Goal: Task Accomplishment & Management: Manage account settings

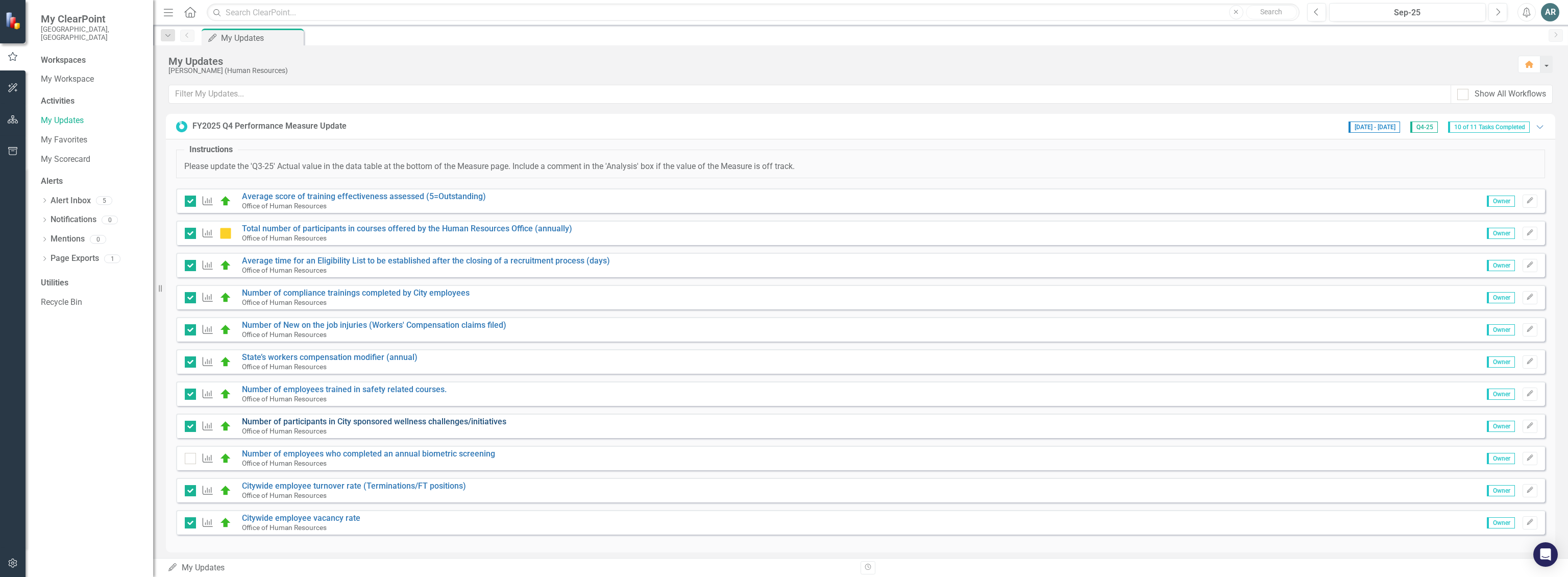
click at [421, 420] on link "Number of participants in City sponsored wellness challenges/initiatives" at bounding box center [374, 421] width 264 height 10
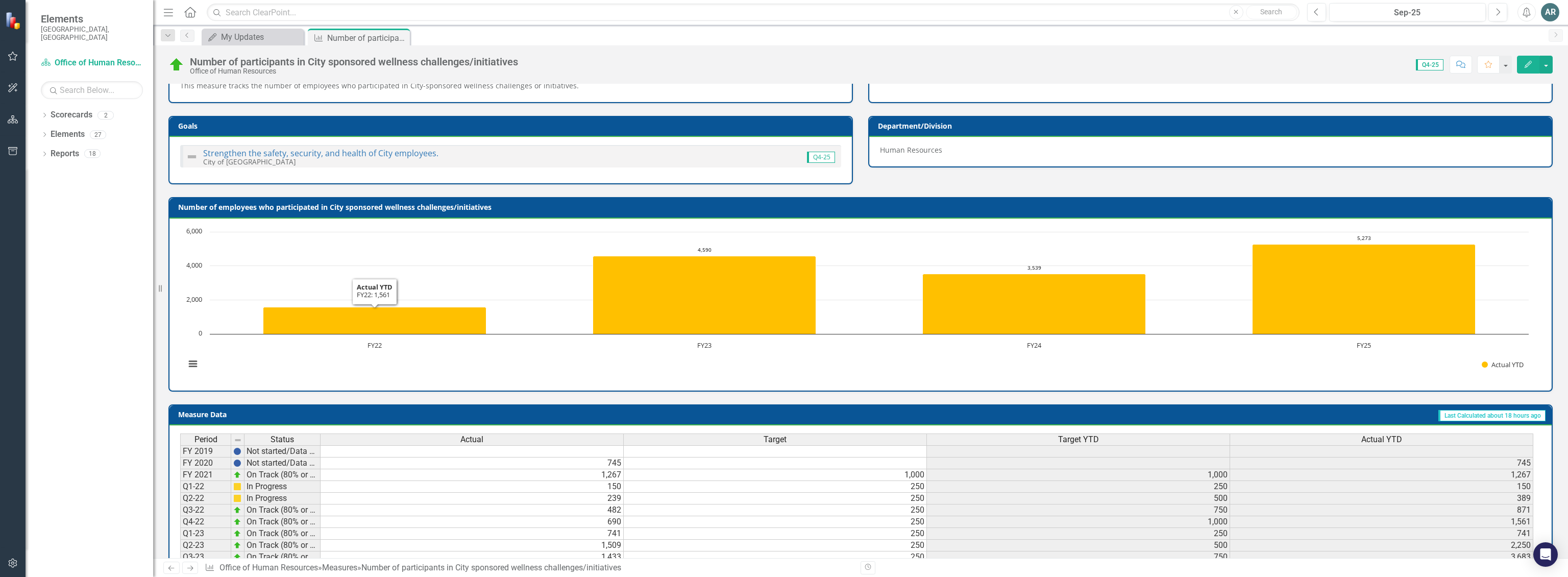
scroll to position [243, 0]
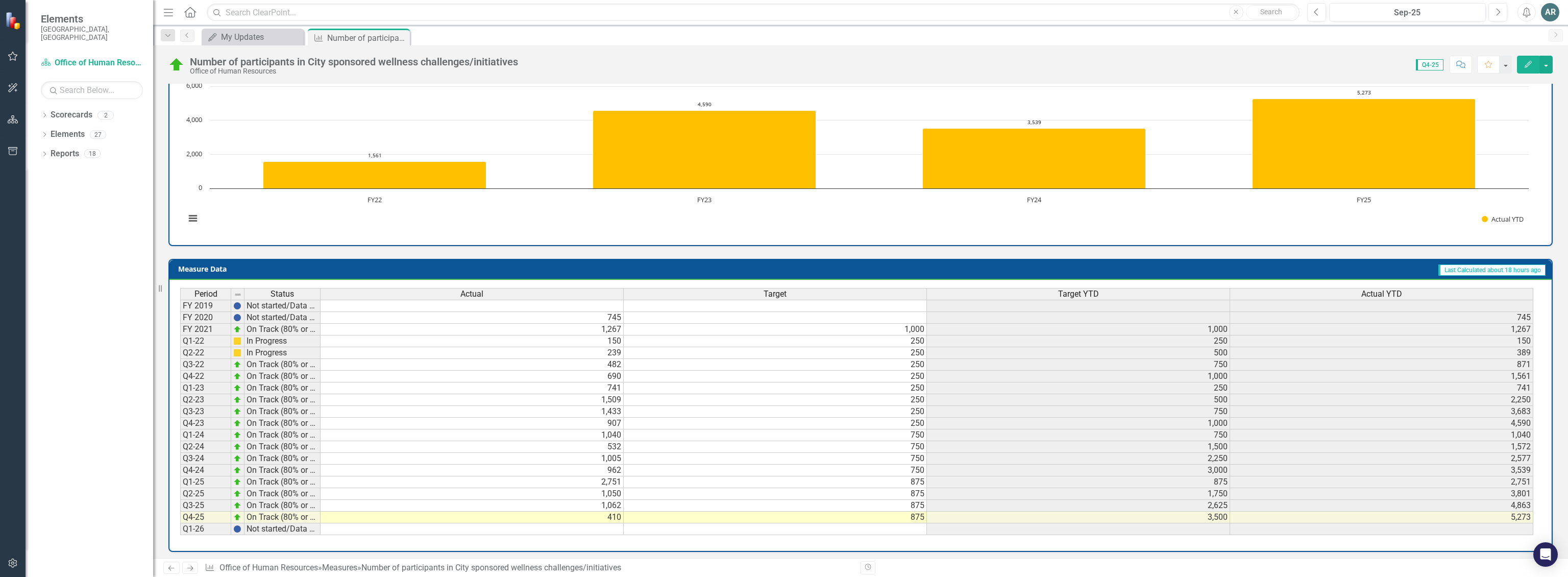
click at [515, 512] on td "410" at bounding box center [472, 517] width 303 height 12
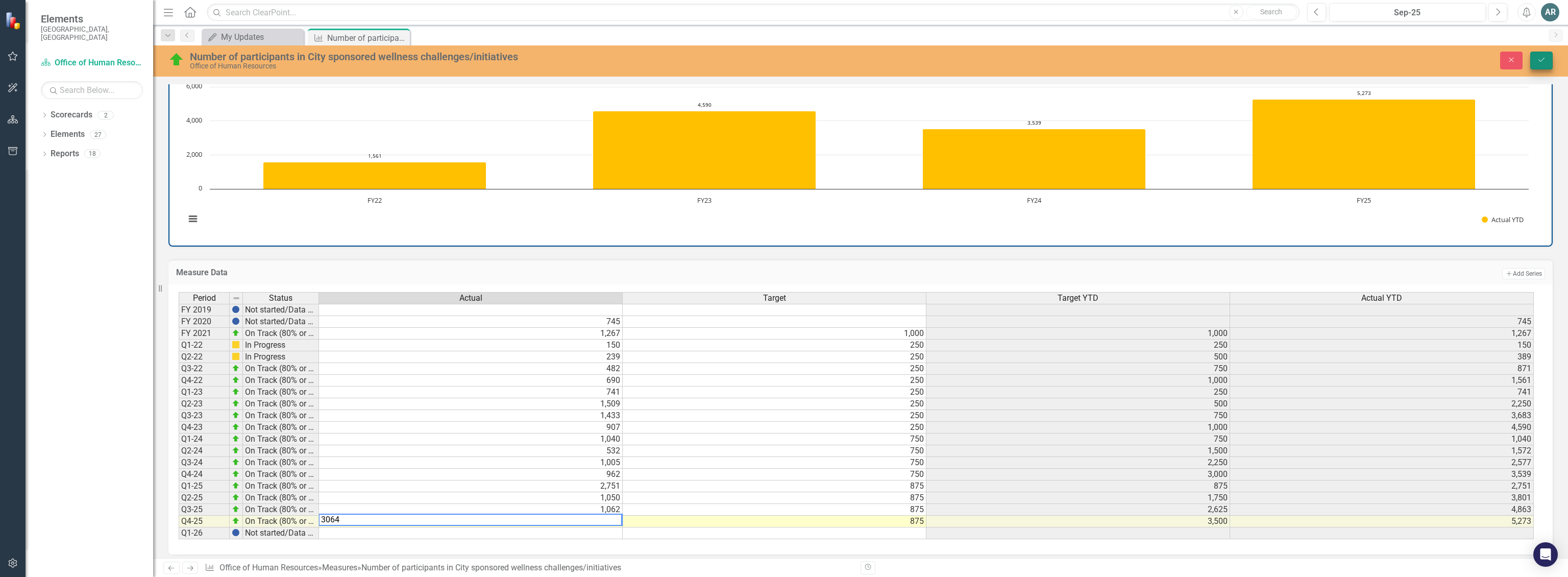
type textarea "3064"
click at [515, 62] on icon "Save" at bounding box center [1541, 60] width 10 height 7
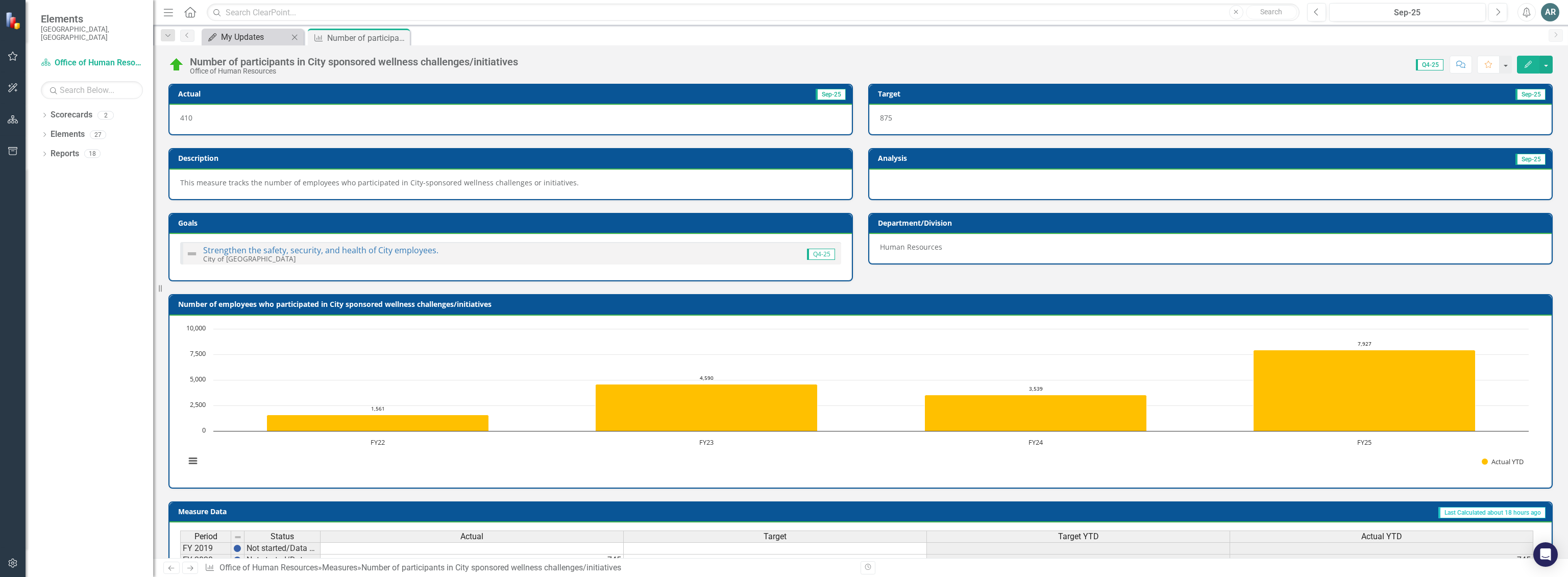
click at [259, 41] on div "My Updates" at bounding box center [255, 37] width 67 height 13
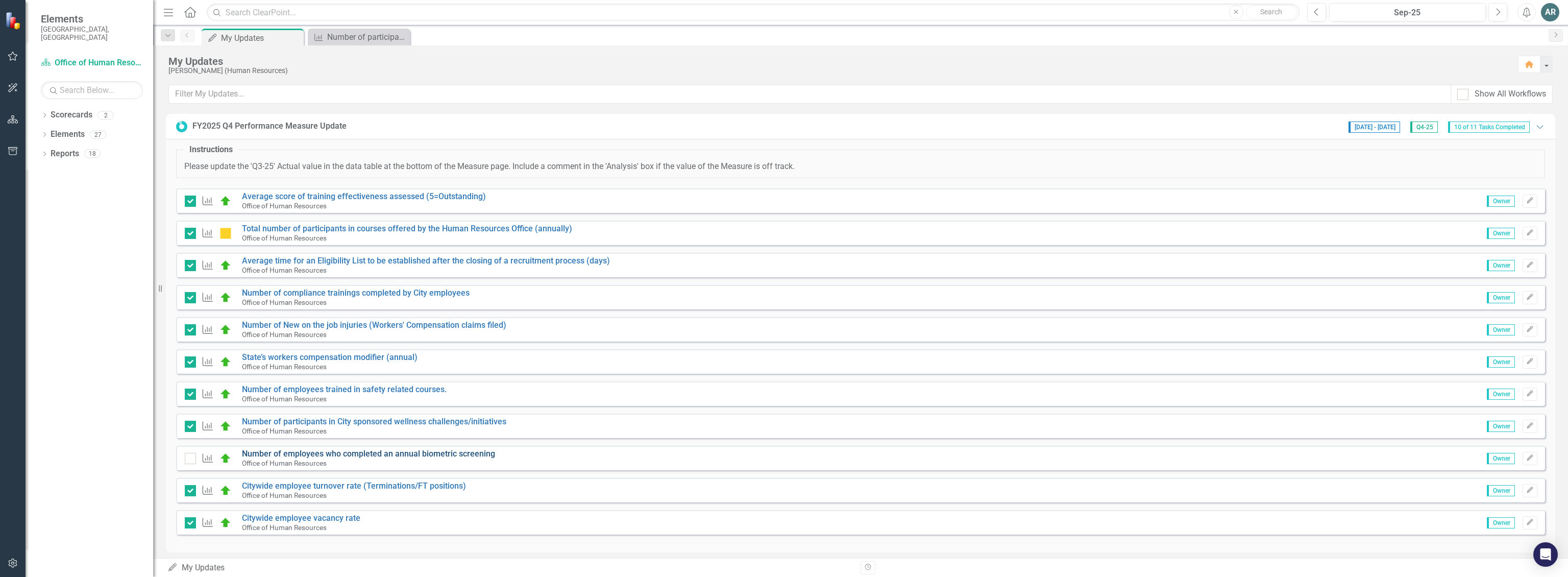
click at [271, 455] on link "Number of employees who completed an annual biometric screening" at bounding box center [369, 453] width 253 height 10
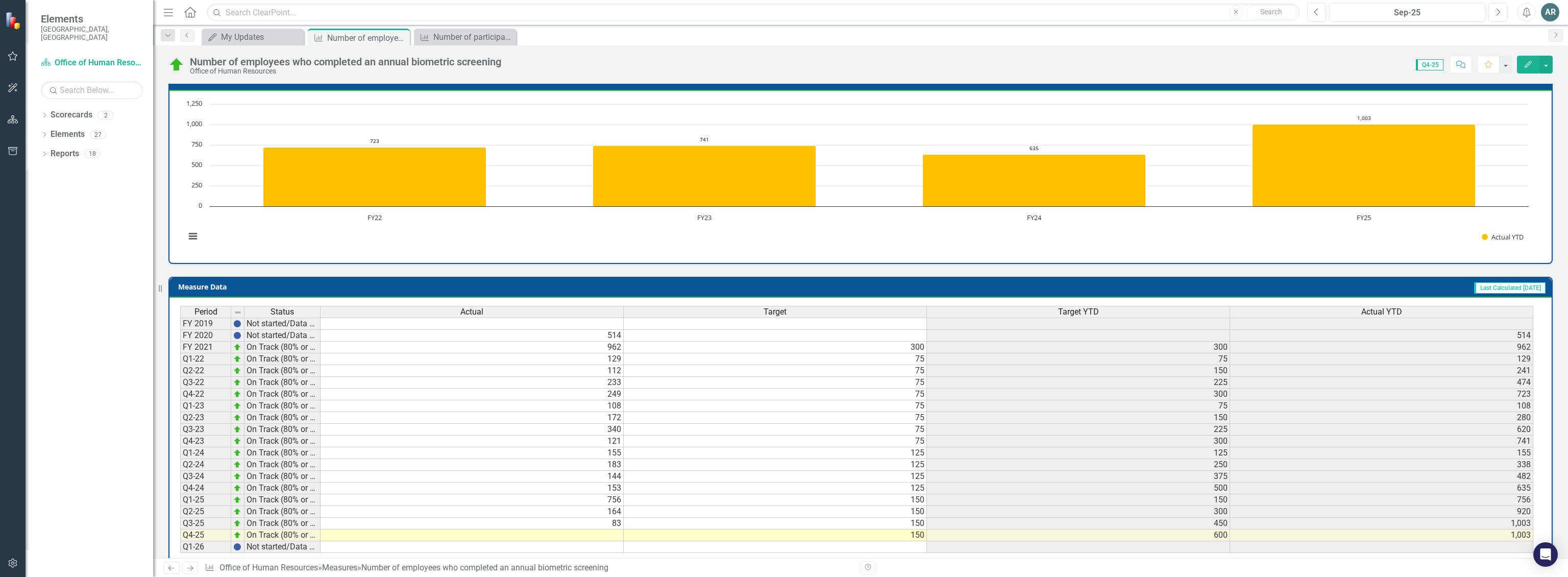
scroll to position [252, 0]
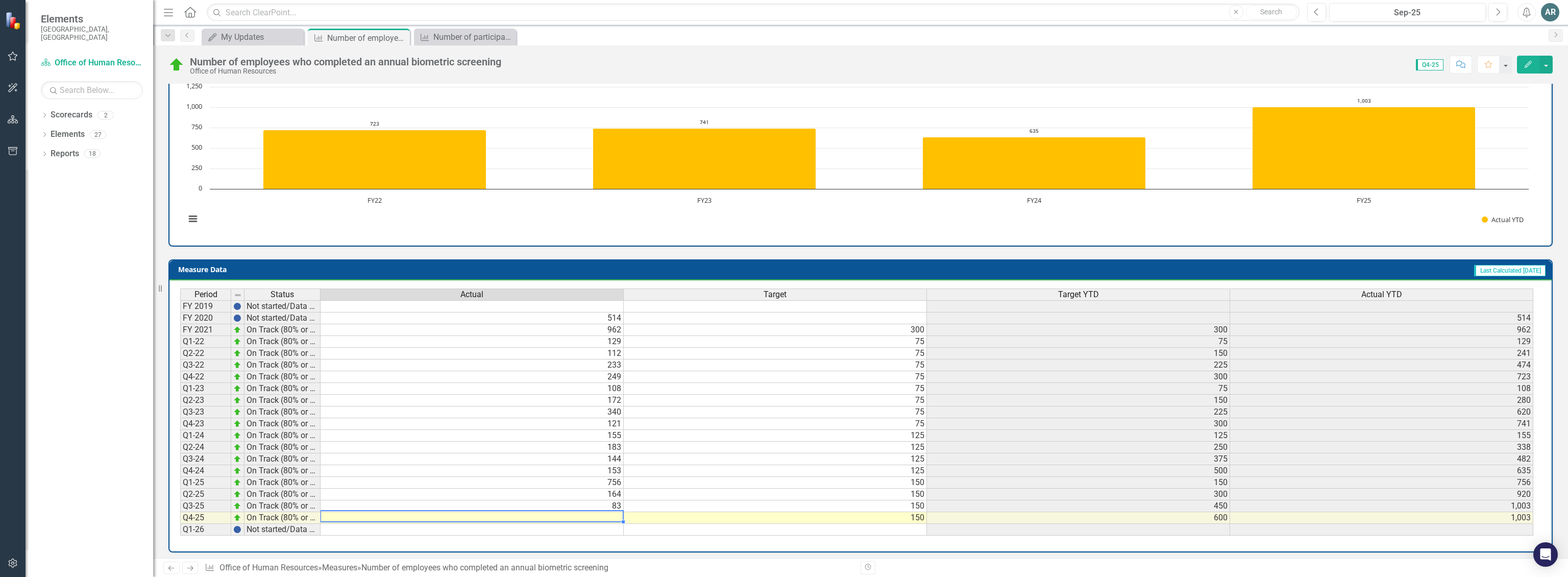
click at [515, 514] on td at bounding box center [472, 518] width 303 height 12
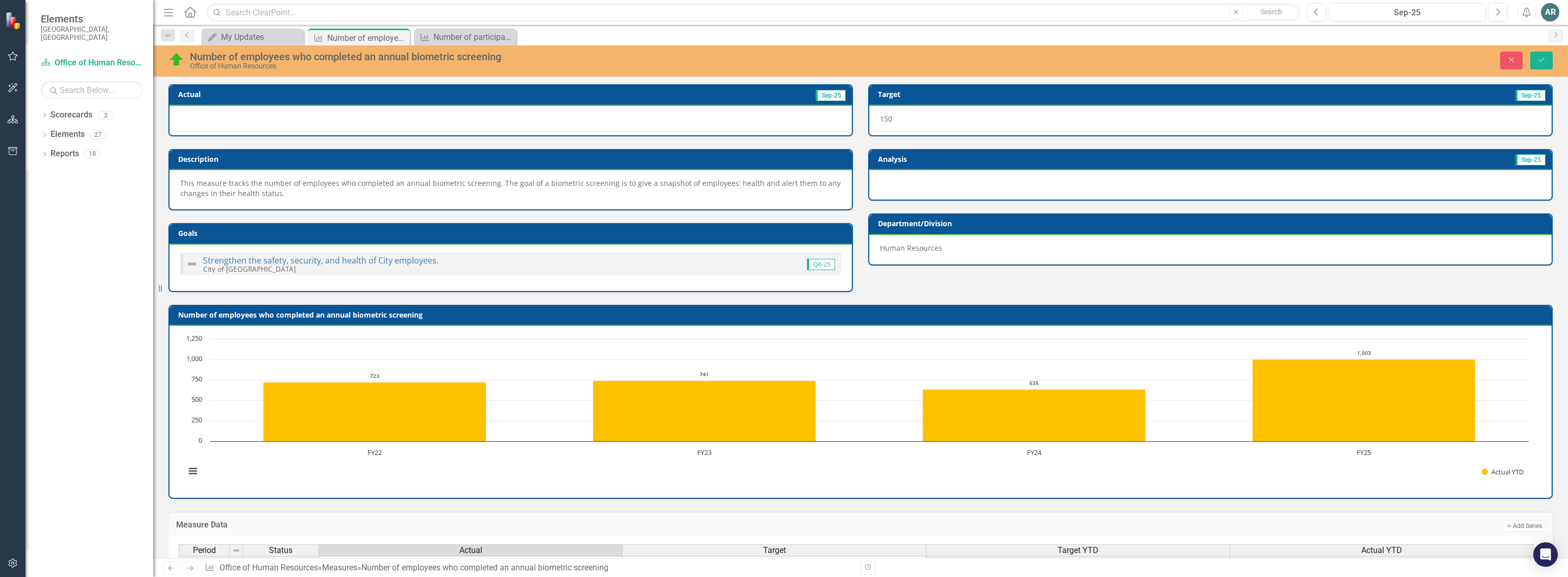
scroll to position [0, 0]
type textarea "492"
click at [515, 56] on button "Save" at bounding box center [1541, 60] width 22 height 18
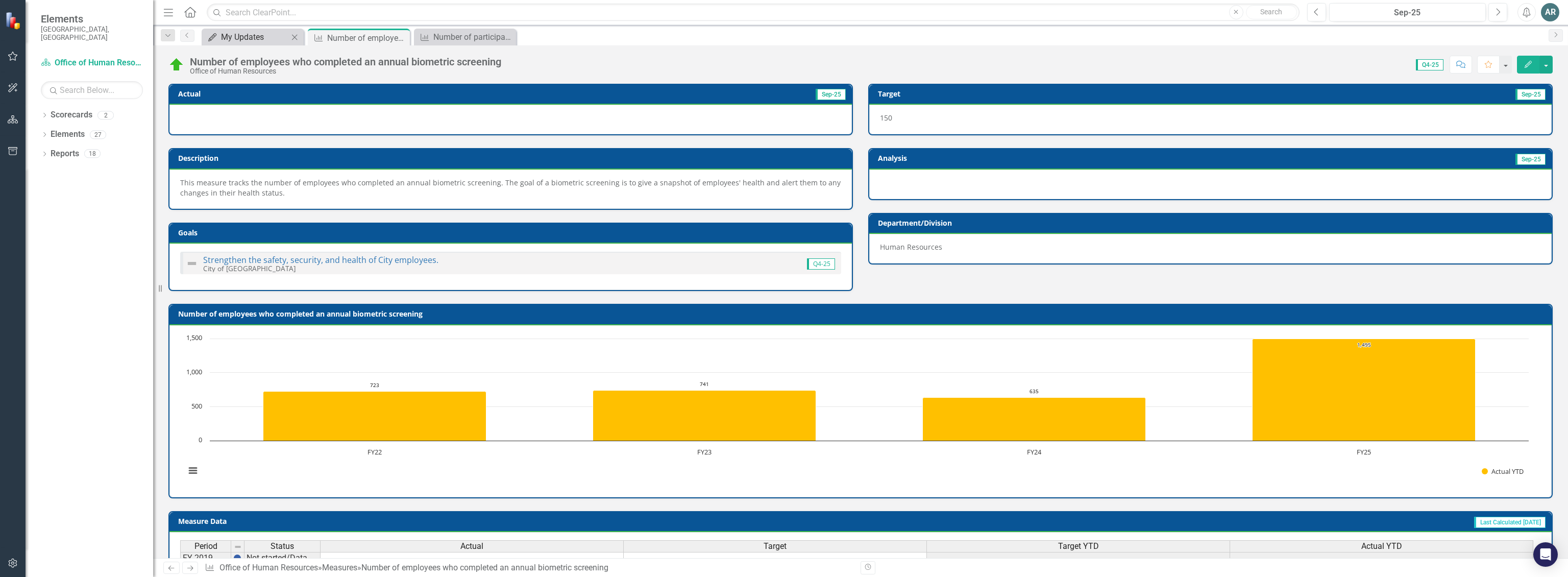
click at [264, 39] on div "My Updates" at bounding box center [255, 37] width 67 height 13
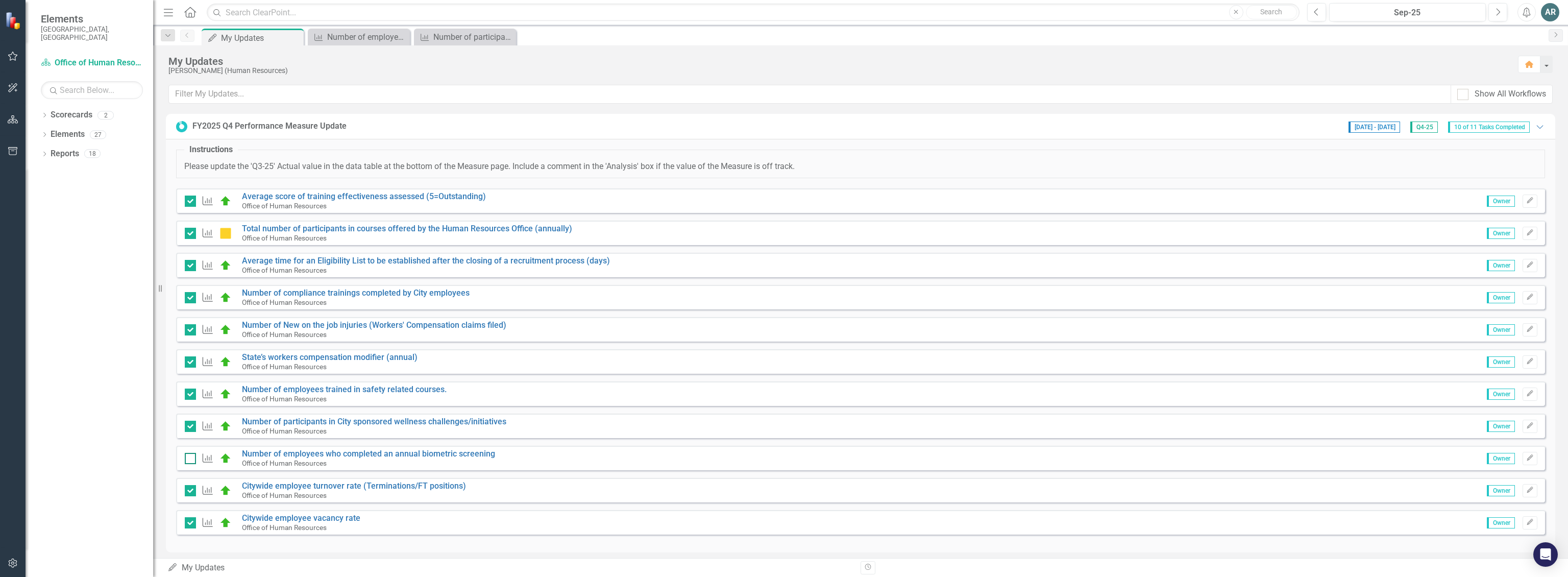
click at [190, 457] on input "checkbox" at bounding box center [188, 457] width 6 height 6
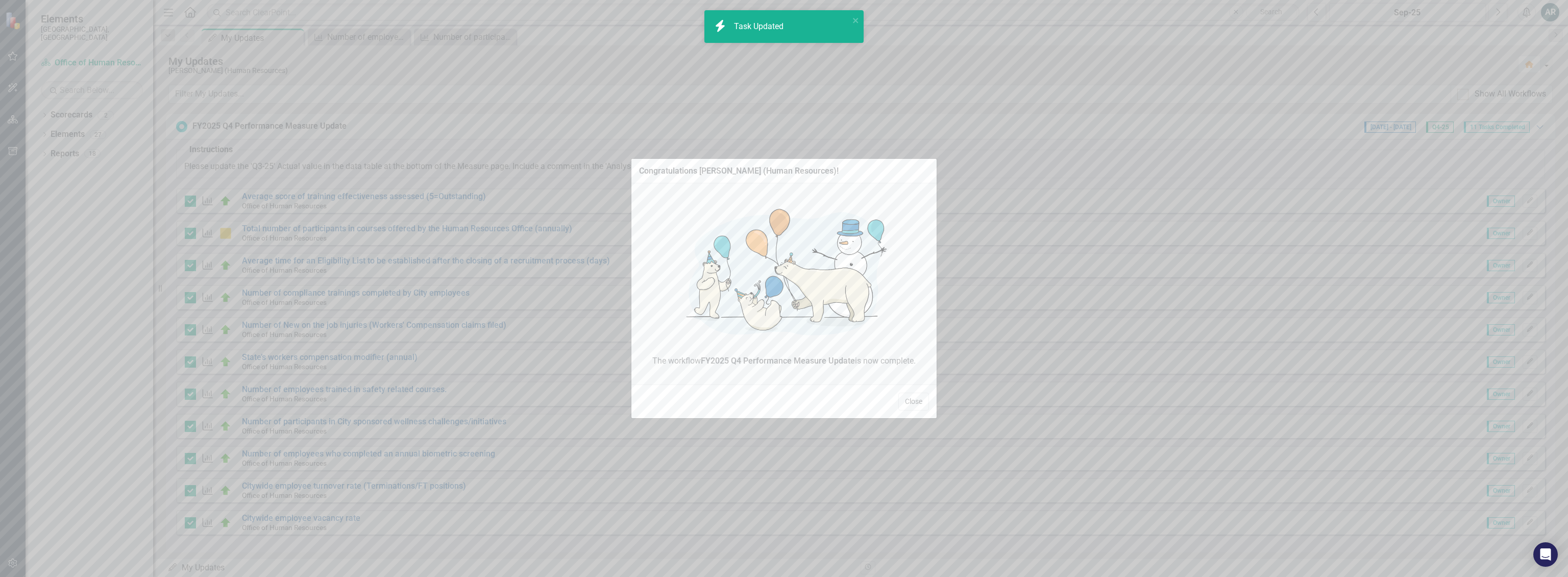
checkbox input "true"
click at [515, 403] on button "Close" at bounding box center [914, 402] width 30 height 18
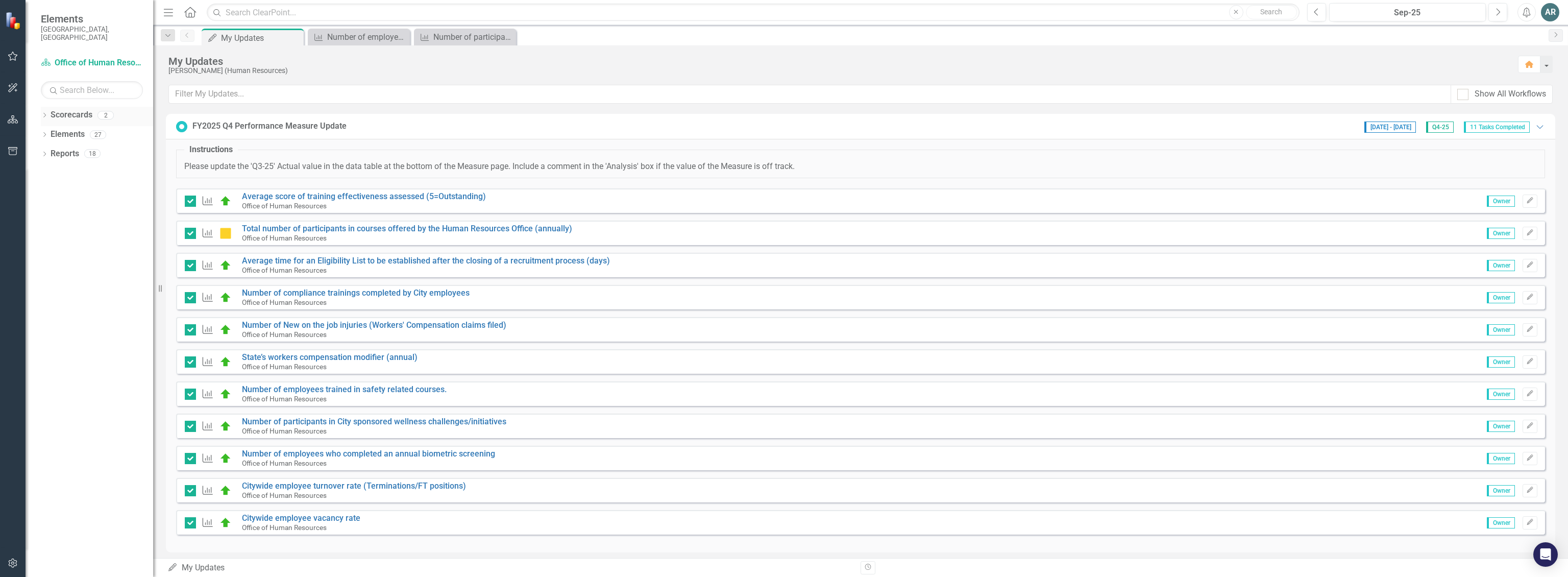
click at [65, 109] on link "Scorecards" at bounding box center [72, 115] width 42 height 12
click at [109, 111] on div "2" at bounding box center [106, 115] width 16 height 9
click at [105, 111] on div "2" at bounding box center [106, 115] width 16 height 9
click at [44, 113] on icon "Dropdown" at bounding box center [44, 116] width 7 height 6
click at [49, 131] on icon "Dropdown" at bounding box center [50, 134] width 8 height 6
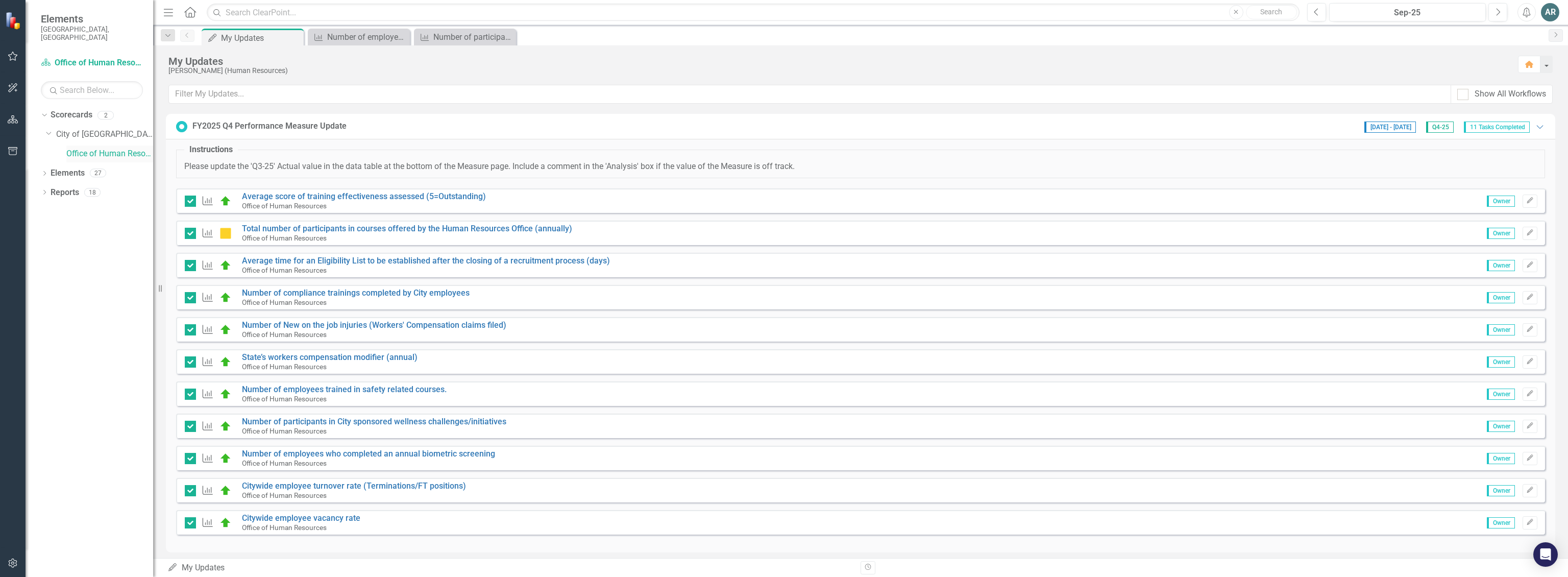
click at [79, 148] on link "Office of Human Resources" at bounding box center [110, 154] width 87 height 12
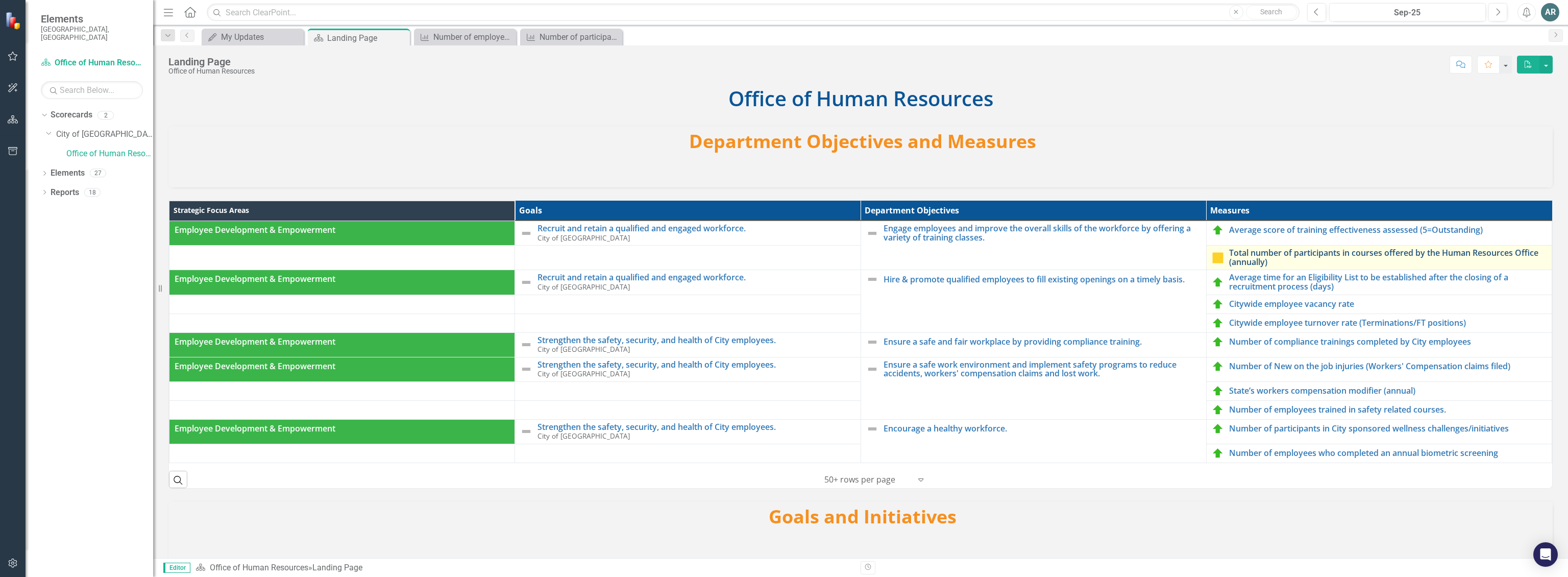
click at [515, 256] on link "Total number of participants in courses offered by the Human Resources Office (…" at bounding box center [1387, 257] width 317 height 18
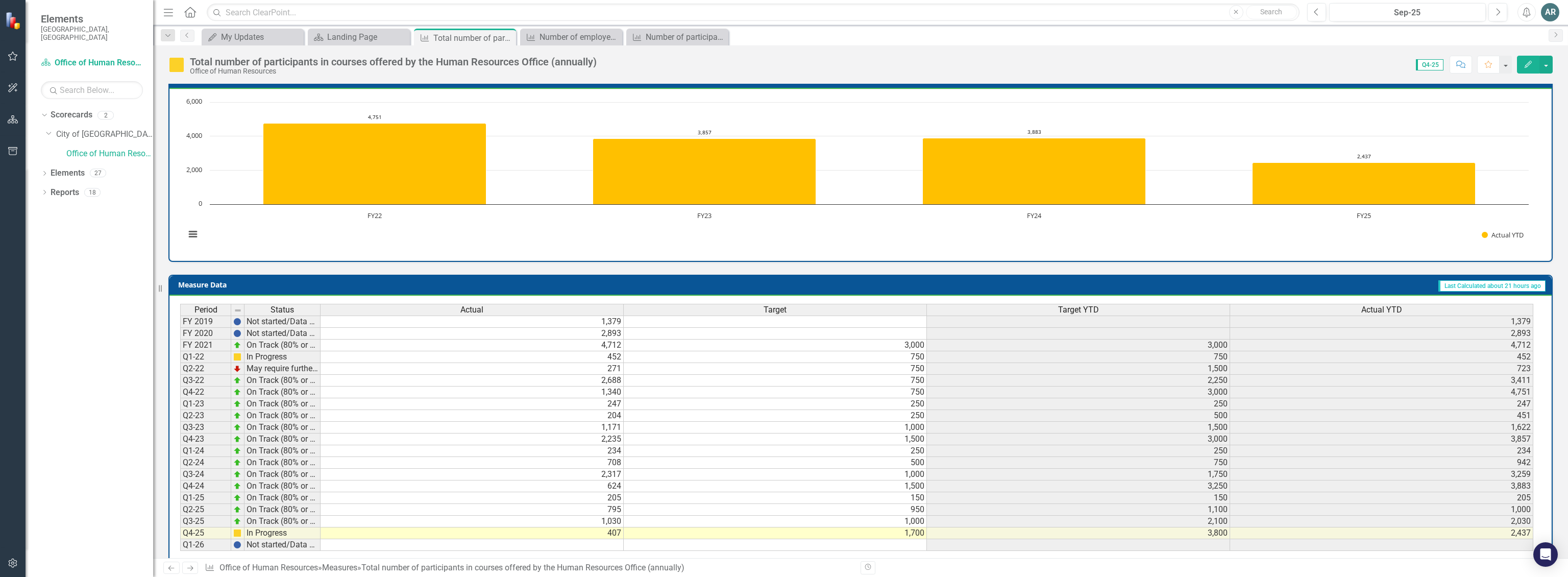
scroll to position [243, 0]
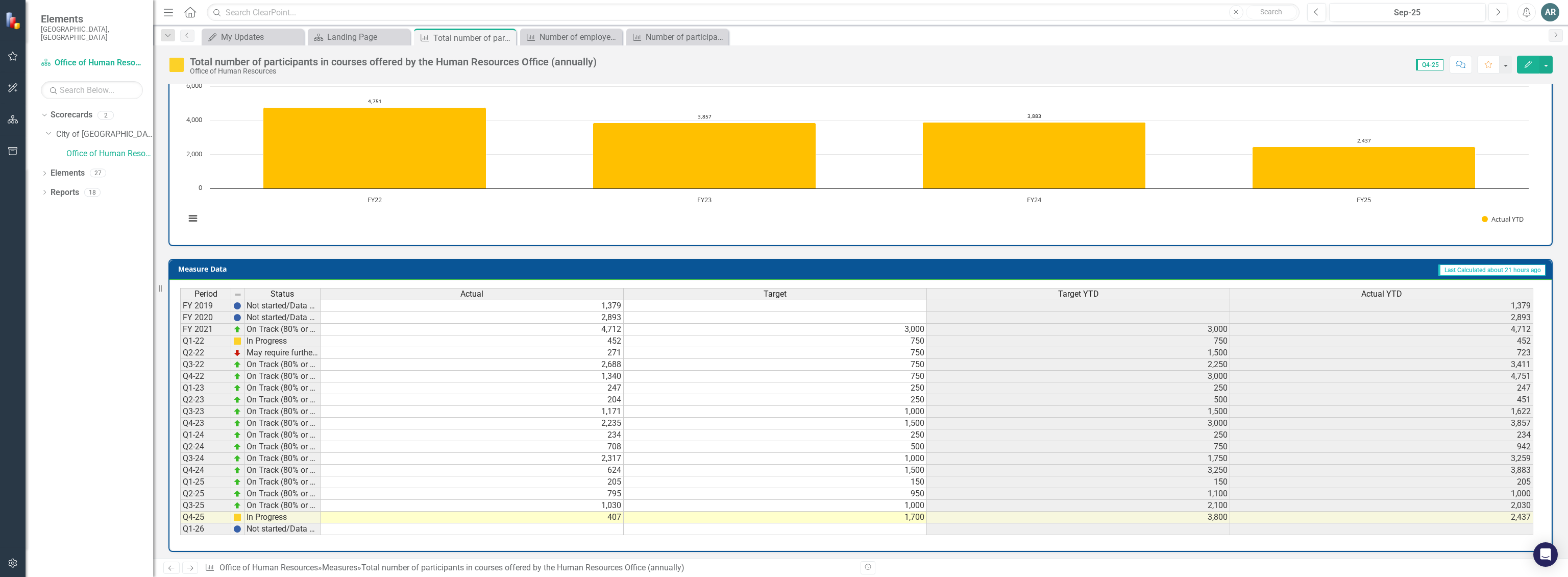
click at [515, 512] on td "407" at bounding box center [472, 517] width 303 height 12
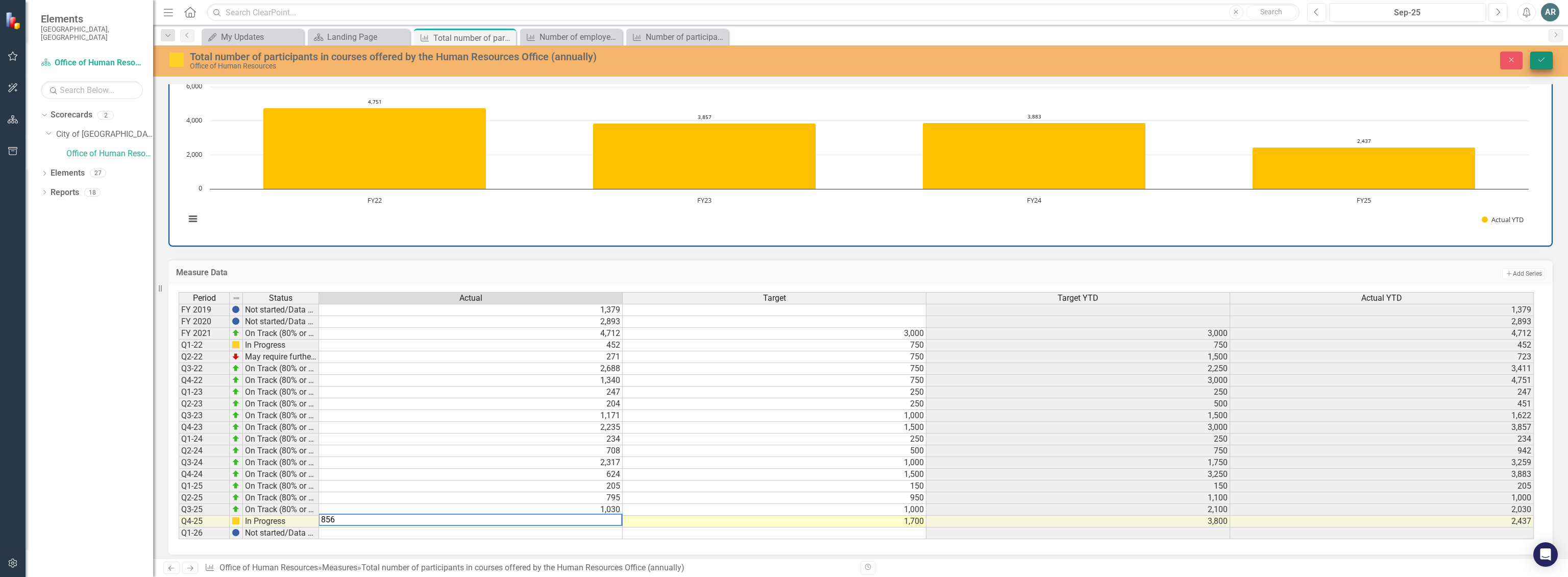
type textarea "856"
click at [515, 58] on icon "Save" at bounding box center [1541, 60] width 10 height 7
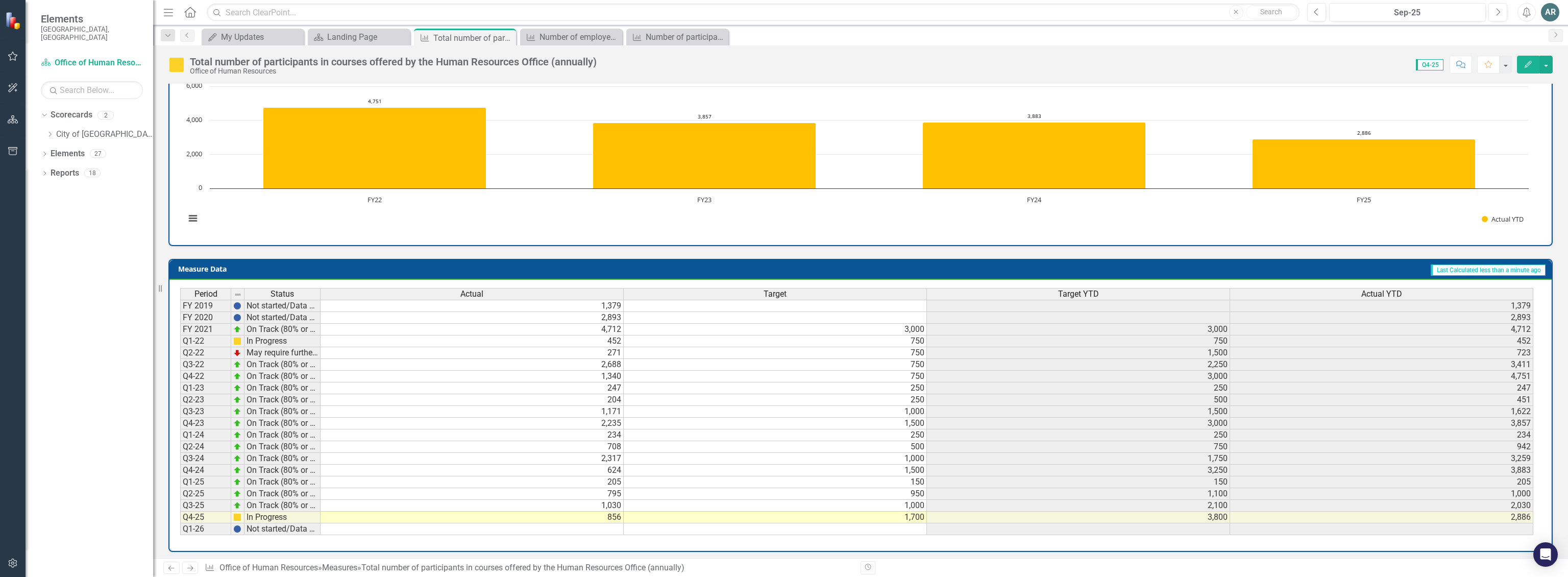
click at [515, 477] on td "205" at bounding box center [472, 483] width 303 height 12
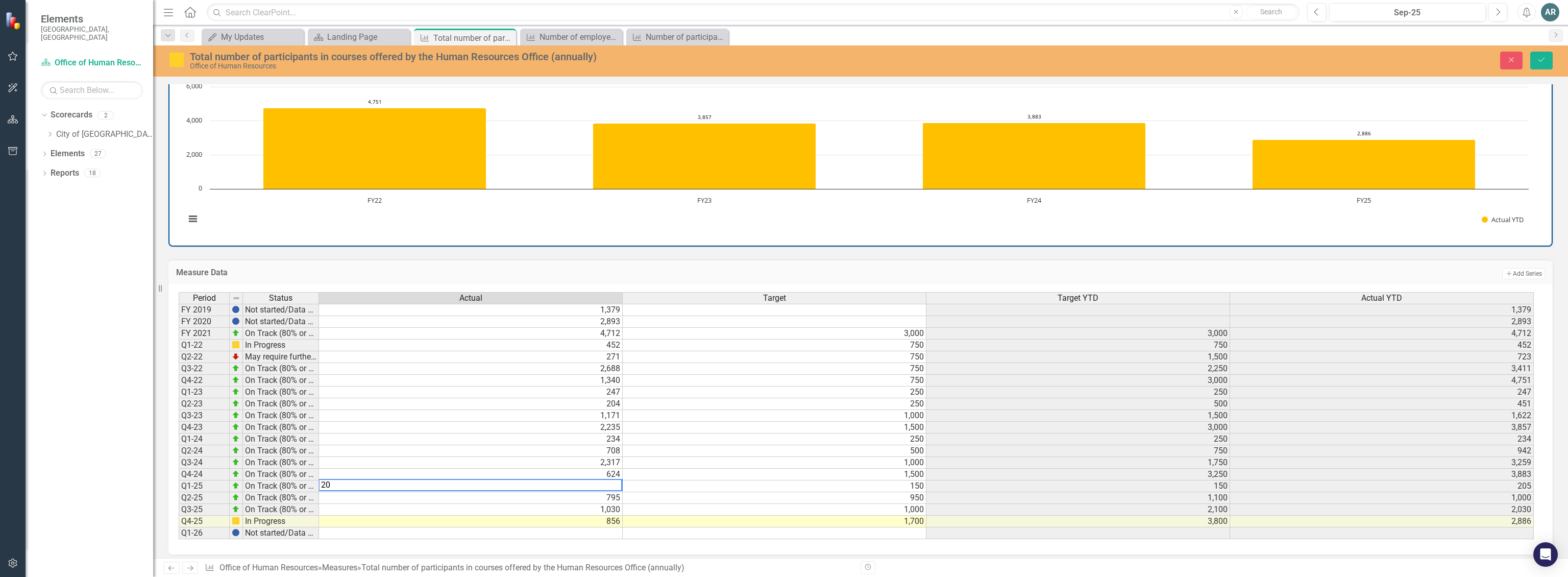
type textarea "2"
type textarea "795"
click at [515, 493] on td "795" at bounding box center [471, 498] width 303 height 12
click at [515, 519] on td "856" at bounding box center [471, 522] width 303 height 12
click at [515, 62] on icon "Save" at bounding box center [1541, 60] width 10 height 7
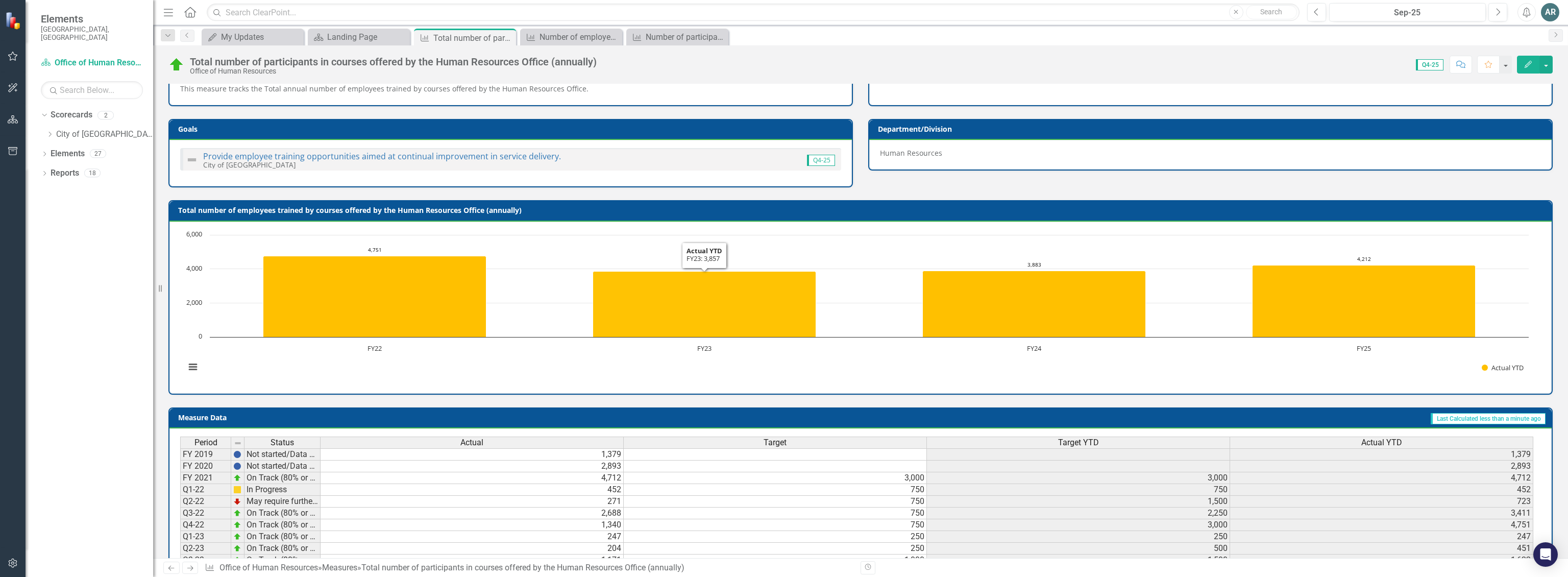
scroll to position [0, 0]
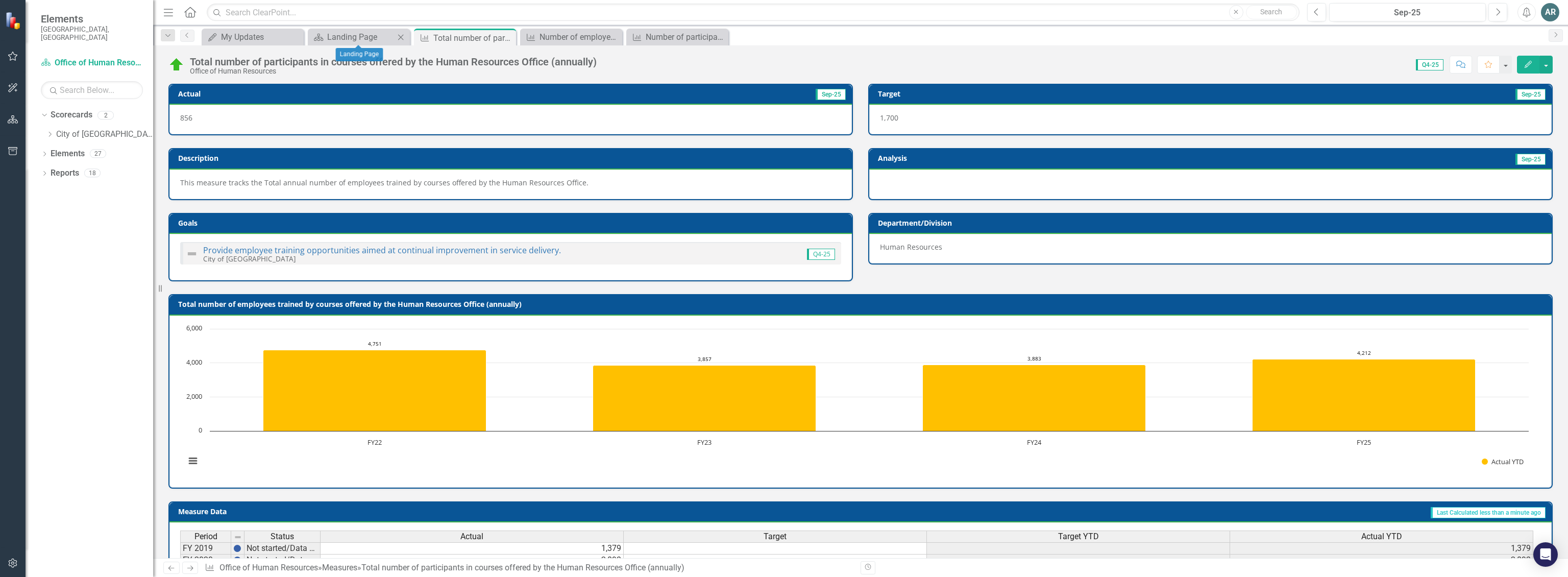
click at [402, 34] on icon "Close" at bounding box center [400, 37] width 10 height 8
click at [0, 0] on icon "Close" at bounding box center [0, 0] width 0 height 0
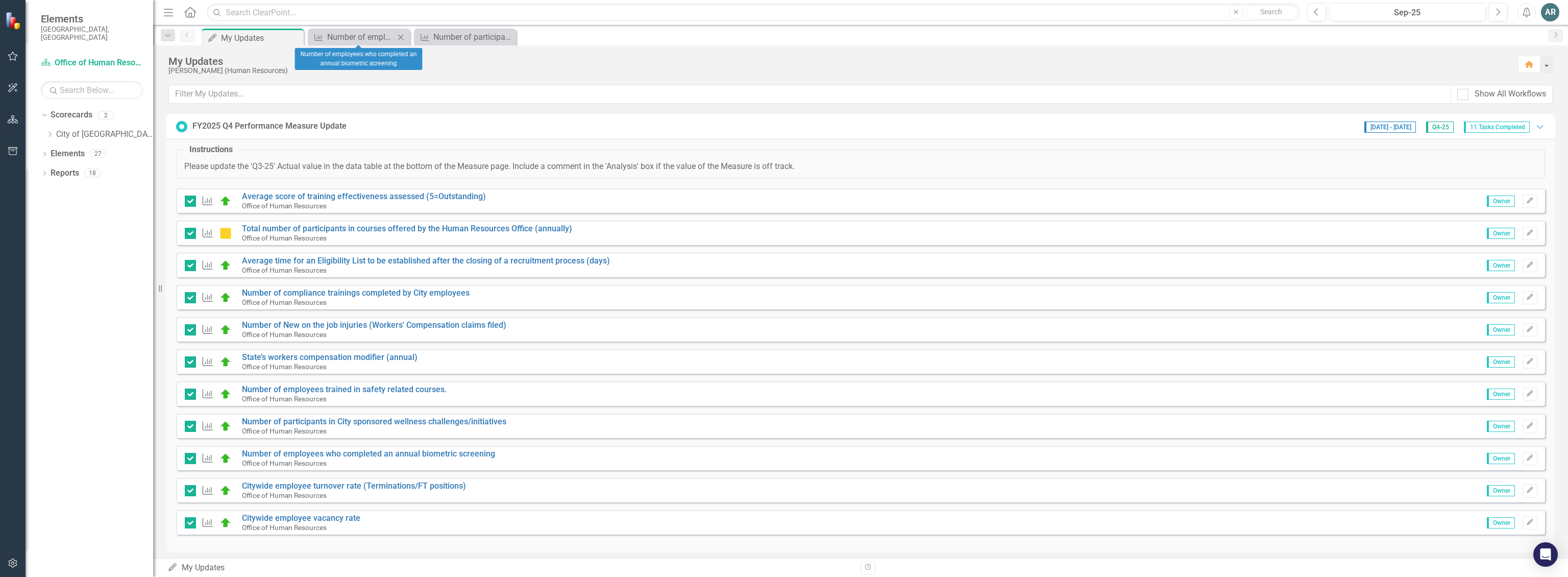
click at [402, 34] on icon "Close" at bounding box center [400, 37] width 10 height 8
click at [50, 132] on icon at bounding box center [50, 134] width 3 height 5
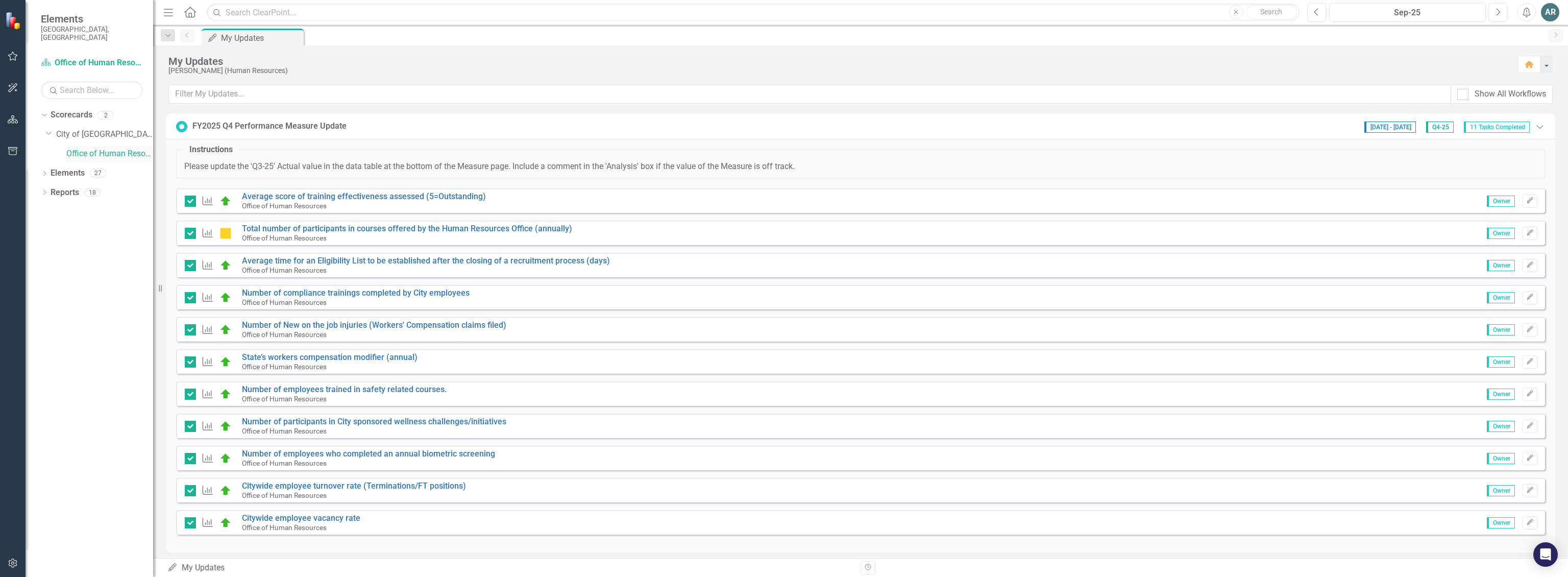
click at [88, 148] on link "Office of Human Resources" at bounding box center [110, 154] width 87 height 12
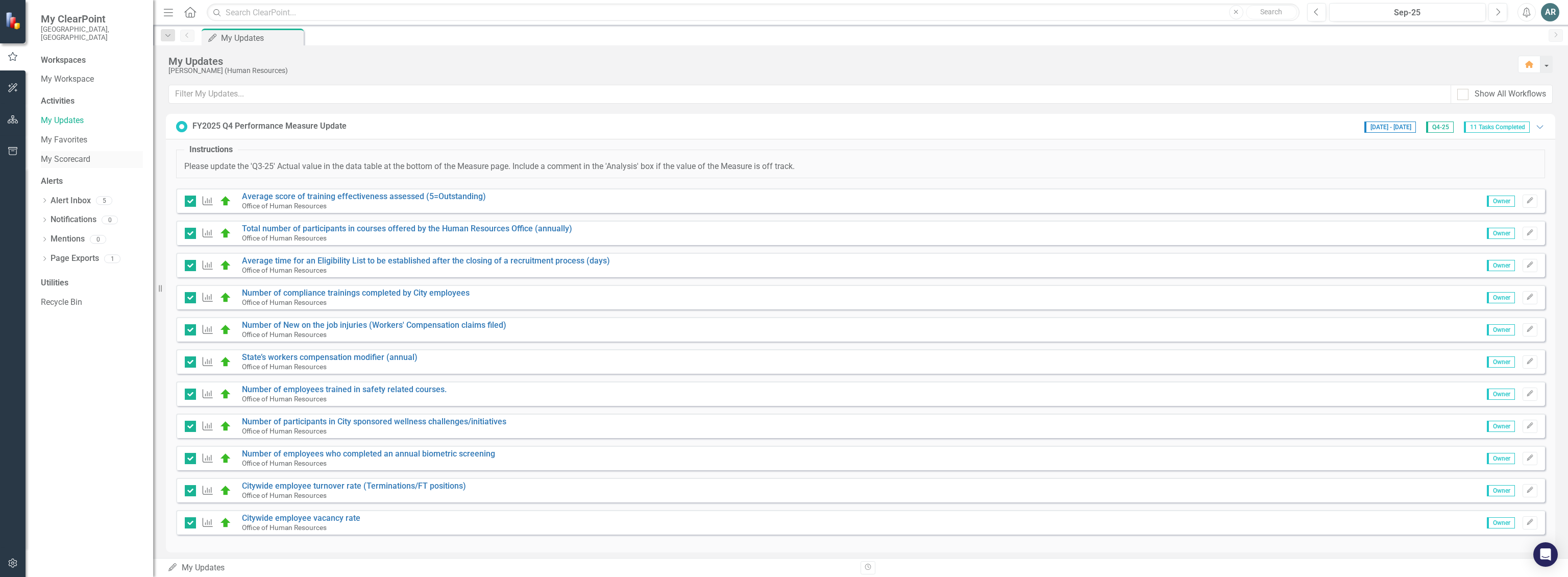
click at [53, 154] on link "My Scorecard" at bounding box center [91, 160] width 102 height 12
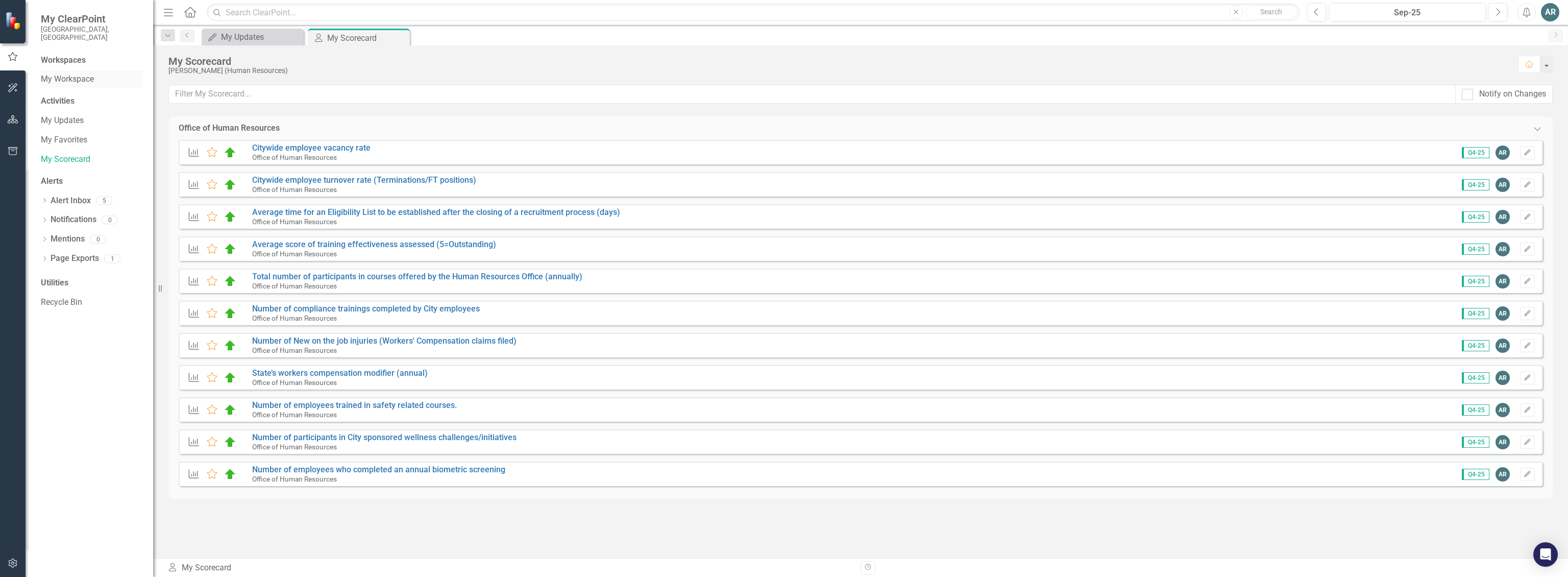
click at [59, 74] on link "My Workspace" at bounding box center [91, 79] width 102 height 12
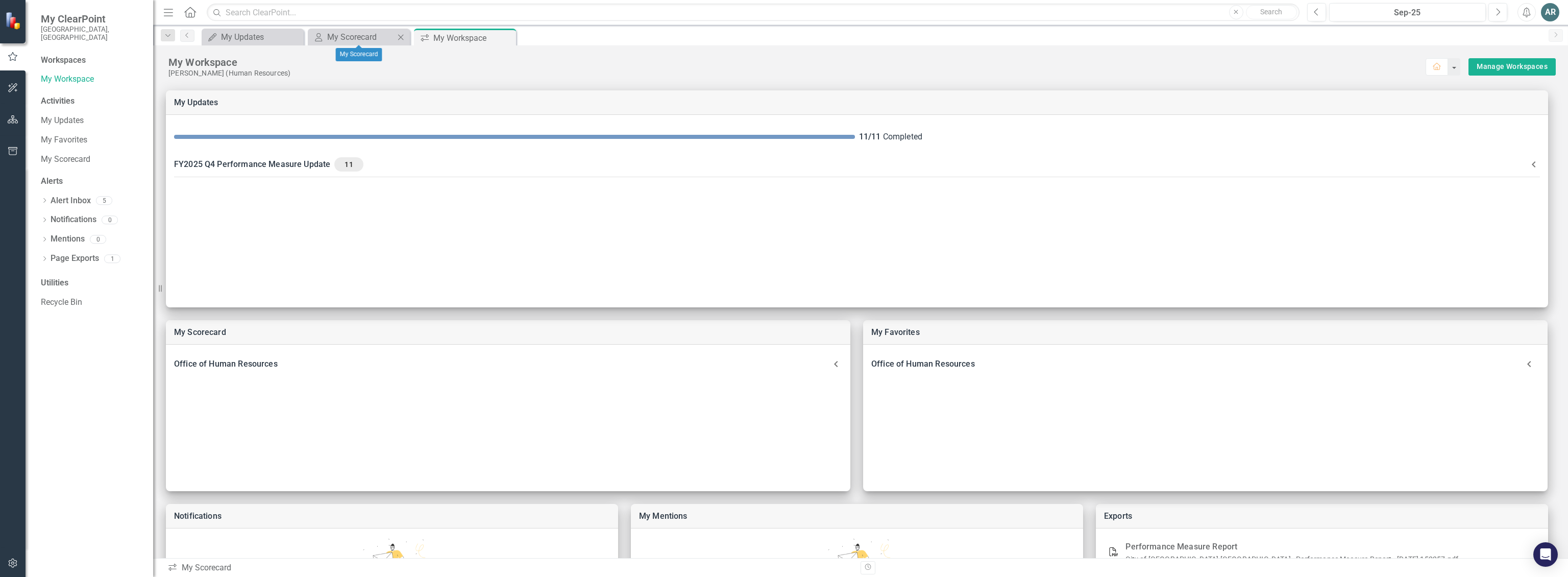
click at [403, 37] on icon "Close" at bounding box center [400, 37] width 10 height 8
click at [0, 0] on icon "Close" at bounding box center [0, 0] width 0 height 0
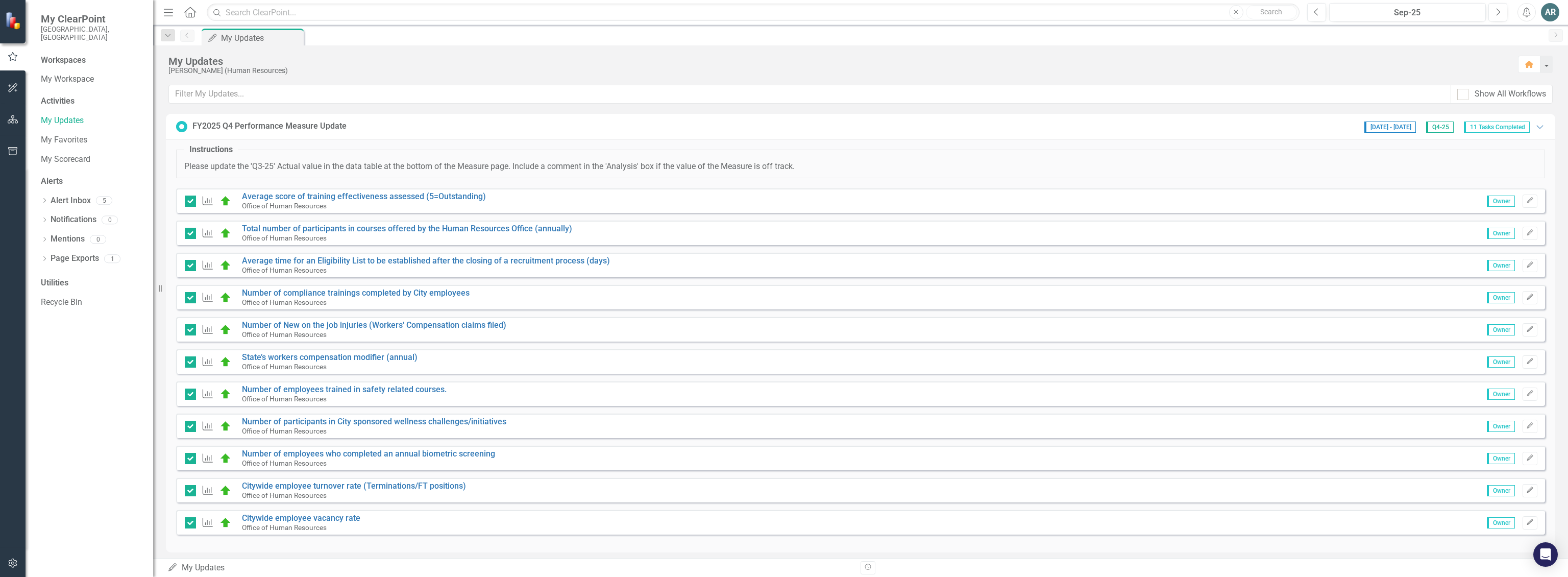
click at [192, 15] on icon "Home" at bounding box center [189, 11] width 13 height 11
click at [15, 26] on img at bounding box center [14, 21] width 18 height 18
click at [45, 198] on icon "Dropdown" at bounding box center [44, 201] width 7 height 6
click at [46, 275] on icon "Dropdown" at bounding box center [44, 277] width 7 height 6
click at [43, 288] on icon "Dropdown" at bounding box center [44, 291] width 7 height 6
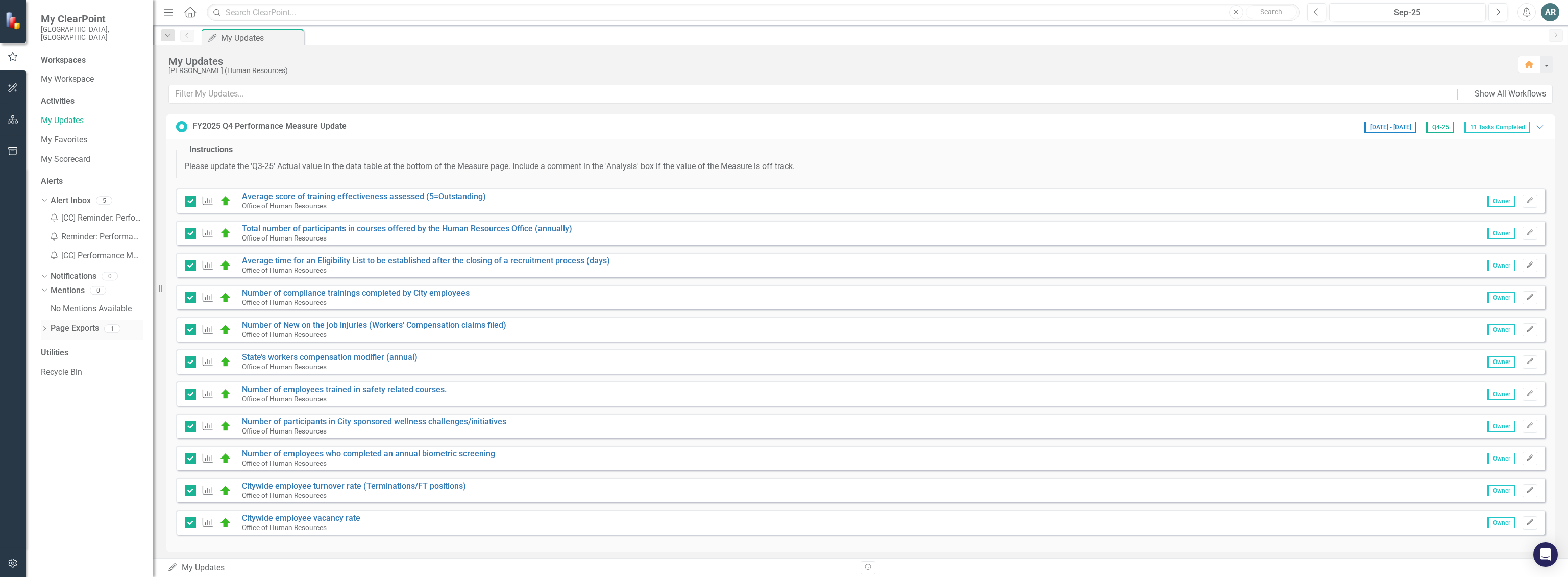
click at [46, 327] on icon "Dropdown" at bounding box center [44, 330] width 7 height 6
click at [189, 12] on icon "Home" at bounding box center [189, 11] width 13 height 11
click at [172, 16] on icon "Menu" at bounding box center [168, 11] width 13 height 11
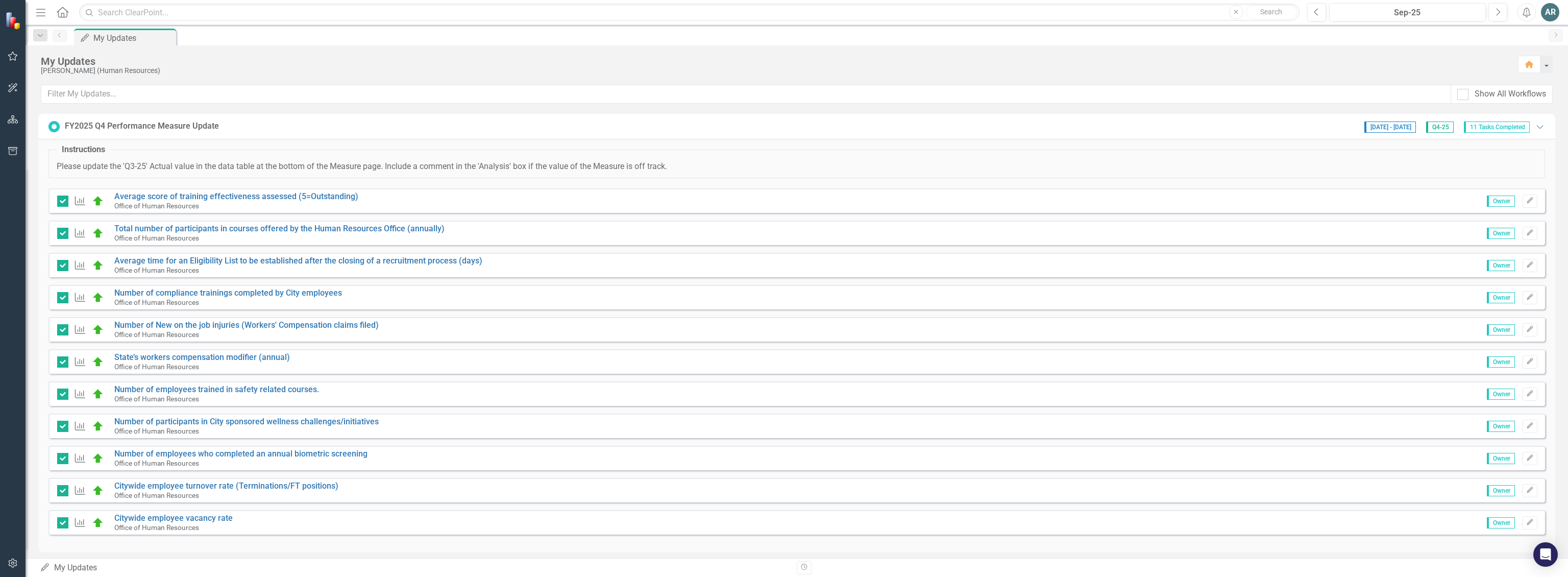
click at [42, 14] on icon "Menu" at bounding box center [41, 11] width 13 height 11
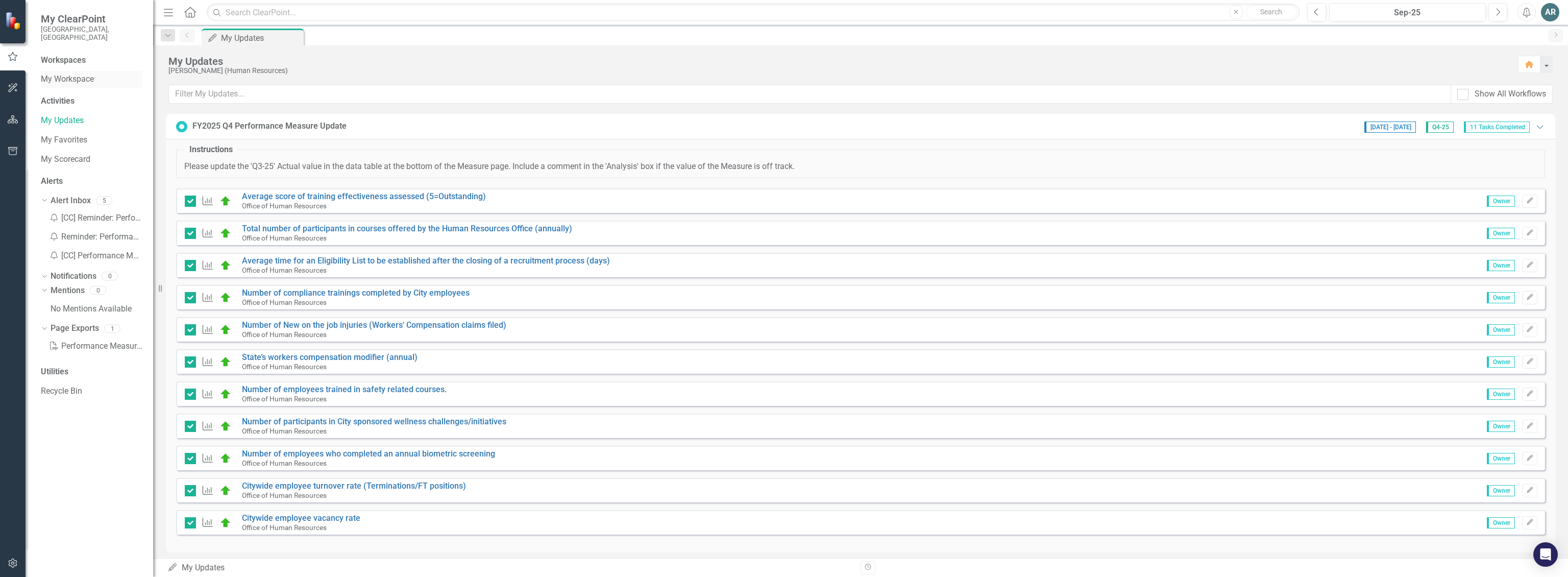
click at [60, 74] on link "My Workspace" at bounding box center [91, 79] width 102 height 12
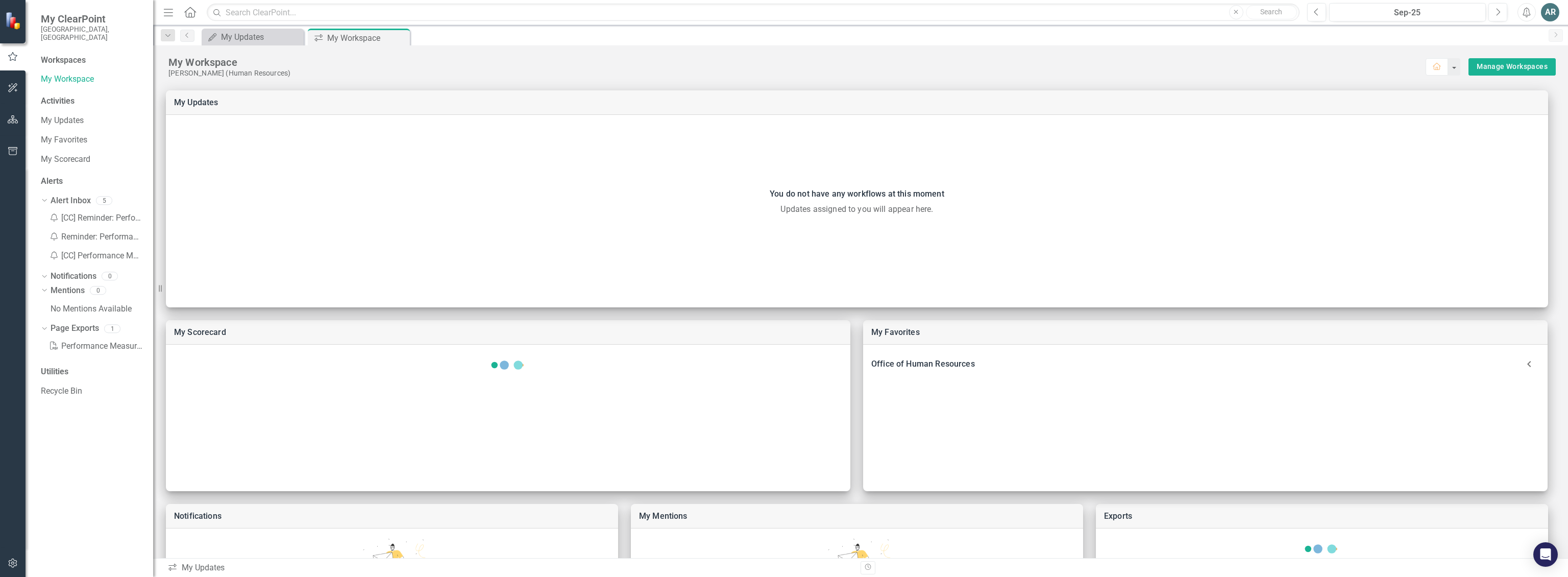
click at [61, 55] on div "Workspaces" at bounding box center [63, 60] width 45 height 12
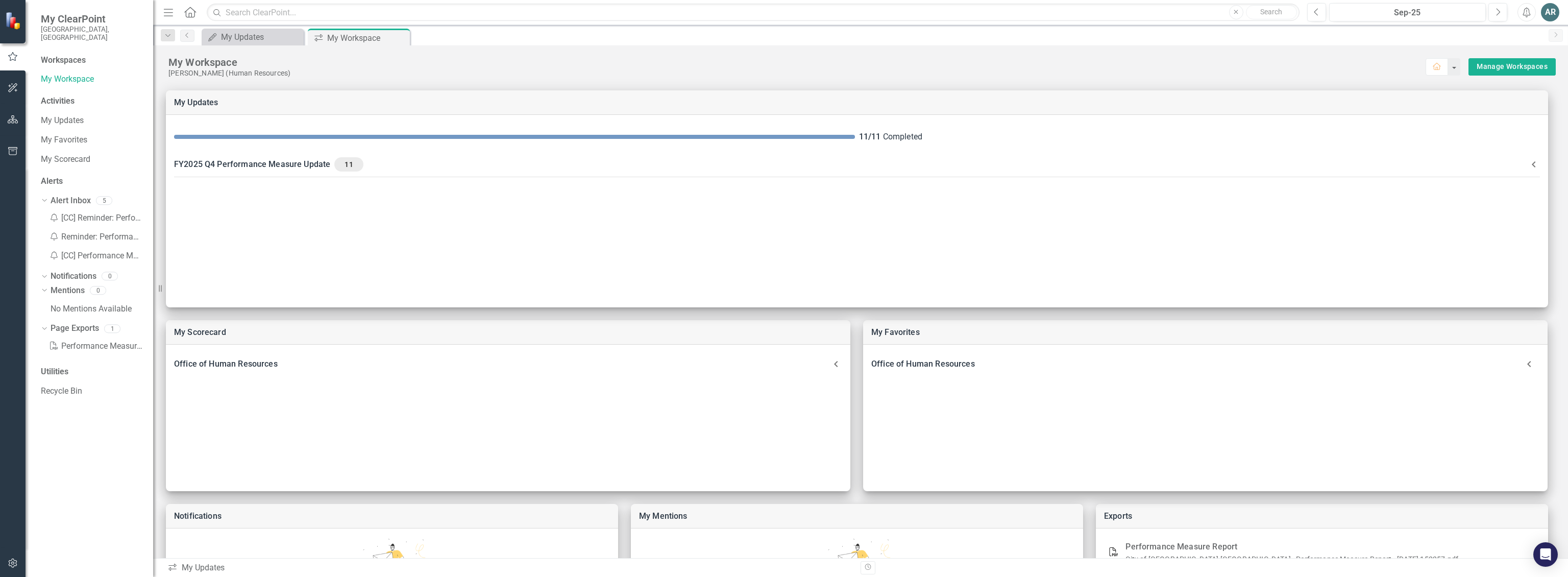
click at [62, 96] on div "Activities" at bounding box center [91, 101] width 102 height 12
click at [53, 115] on link "My Updates" at bounding box center [91, 120] width 102 height 12
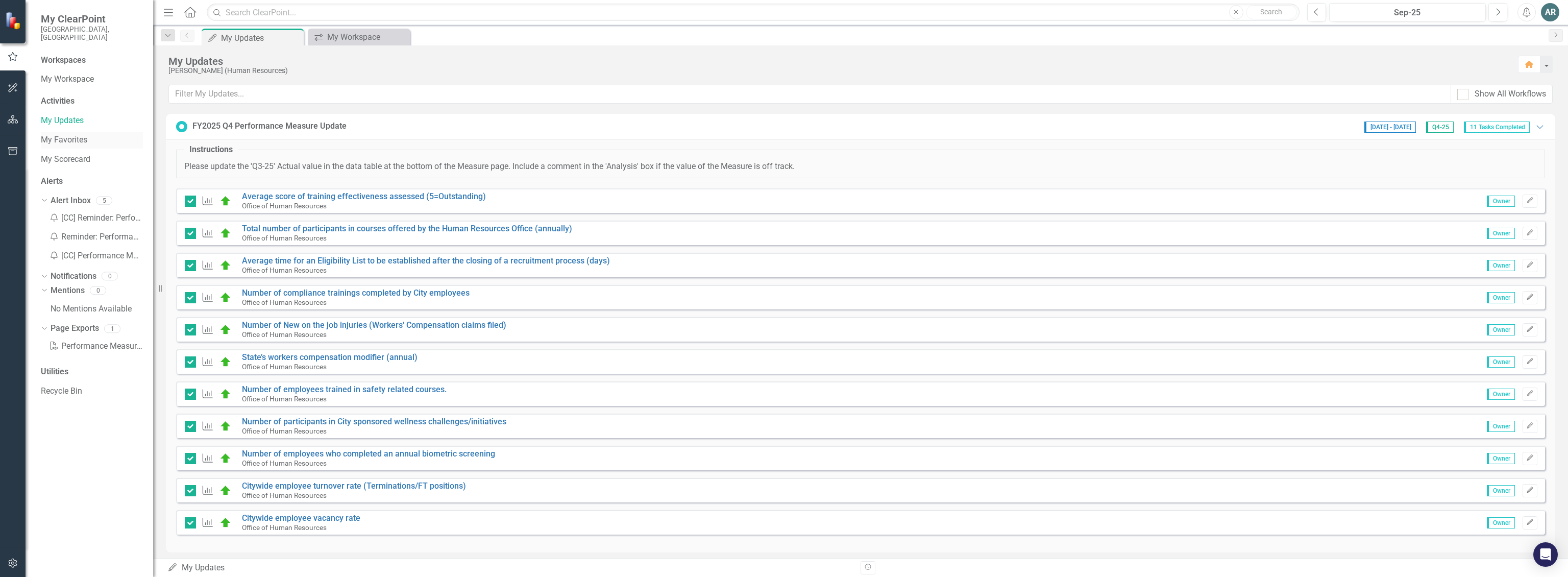
click at [63, 134] on link "My Favorites" at bounding box center [91, 140] width 102 height 12
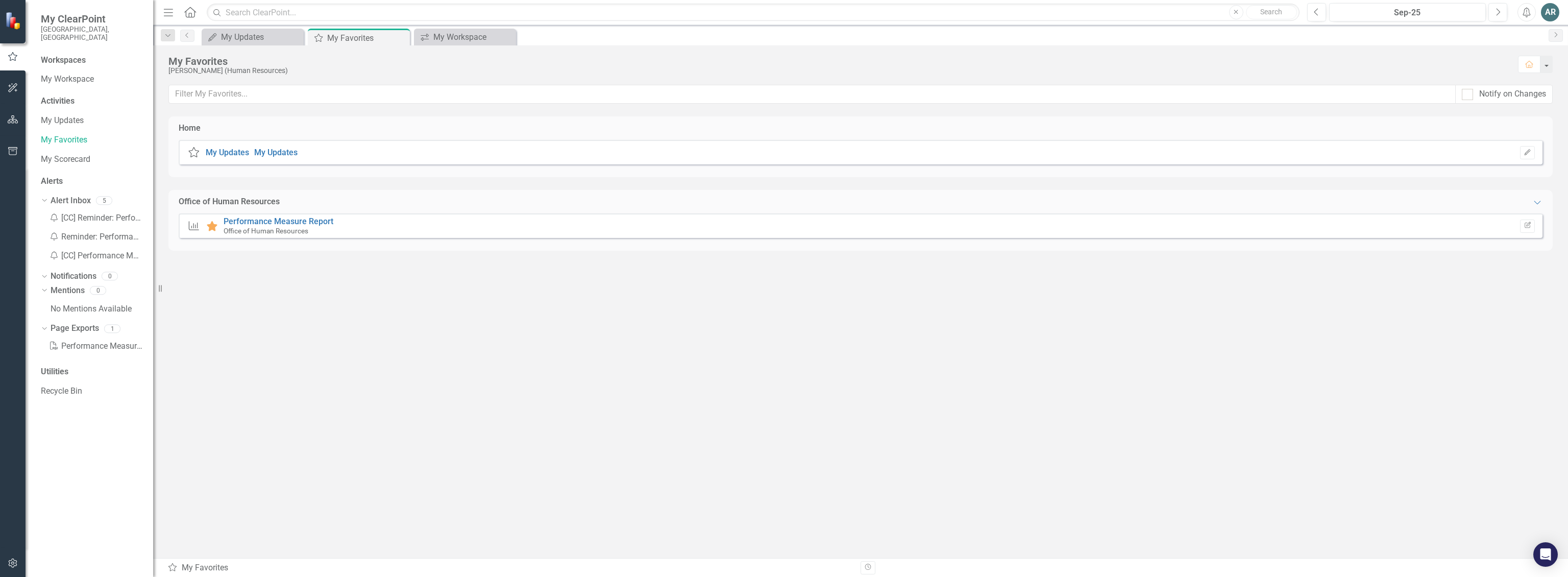
click at [189, 13] on icon at bounding box center [190, 11] width 12 height 11
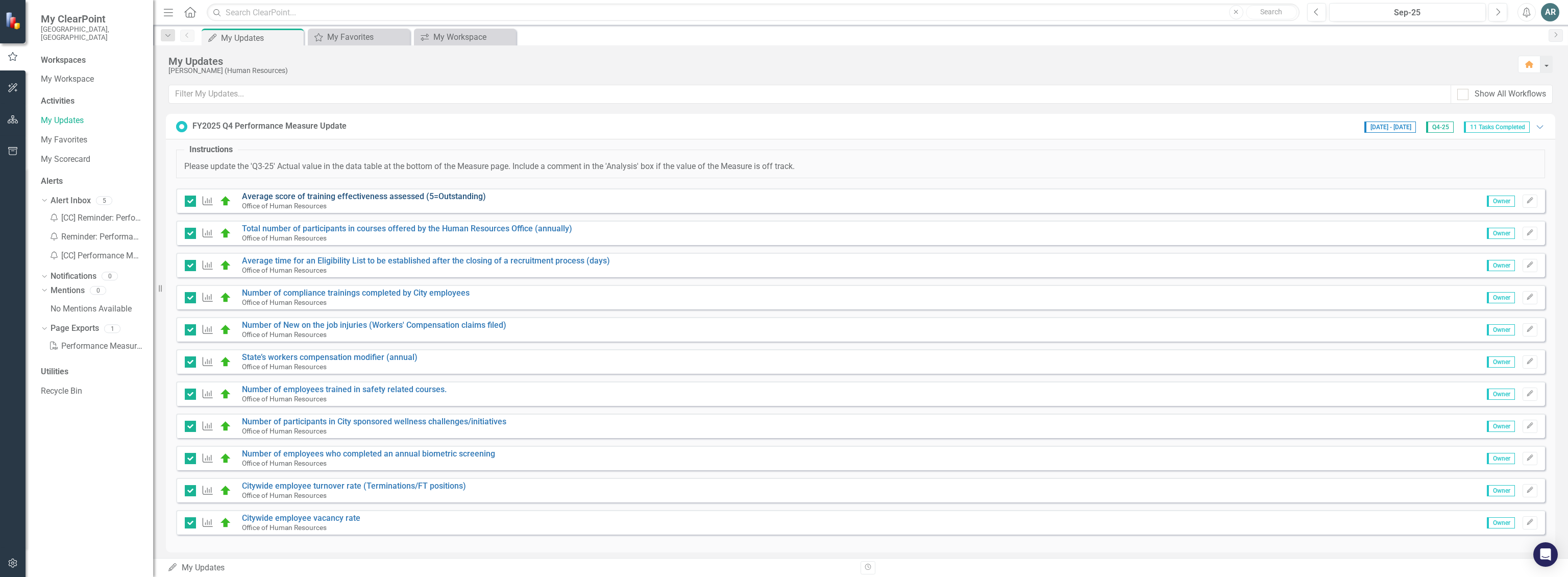
click at [305, 195] on link "Average score of training effectiveness assessed (5=Outstanding)" at bounding box center [364, 196] width 244 height 10
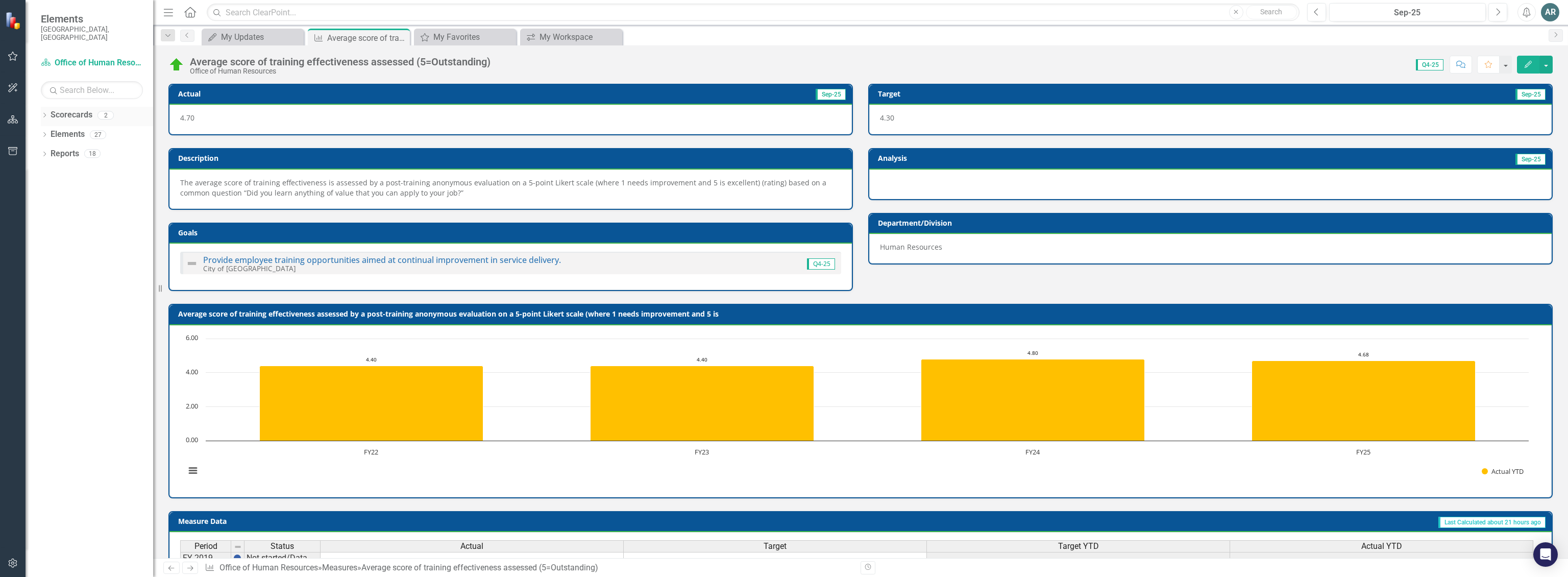
click at [43, 113] on icon "Dropdown" at bounding box center [44, 116] width 7 height 6
click at [51, 132] on icon at bounding box center [50, 134] width 3 height 5
click at [75, 148] on link "Office of Human Resources" at bounding box center [110, 154] width 87 height 12
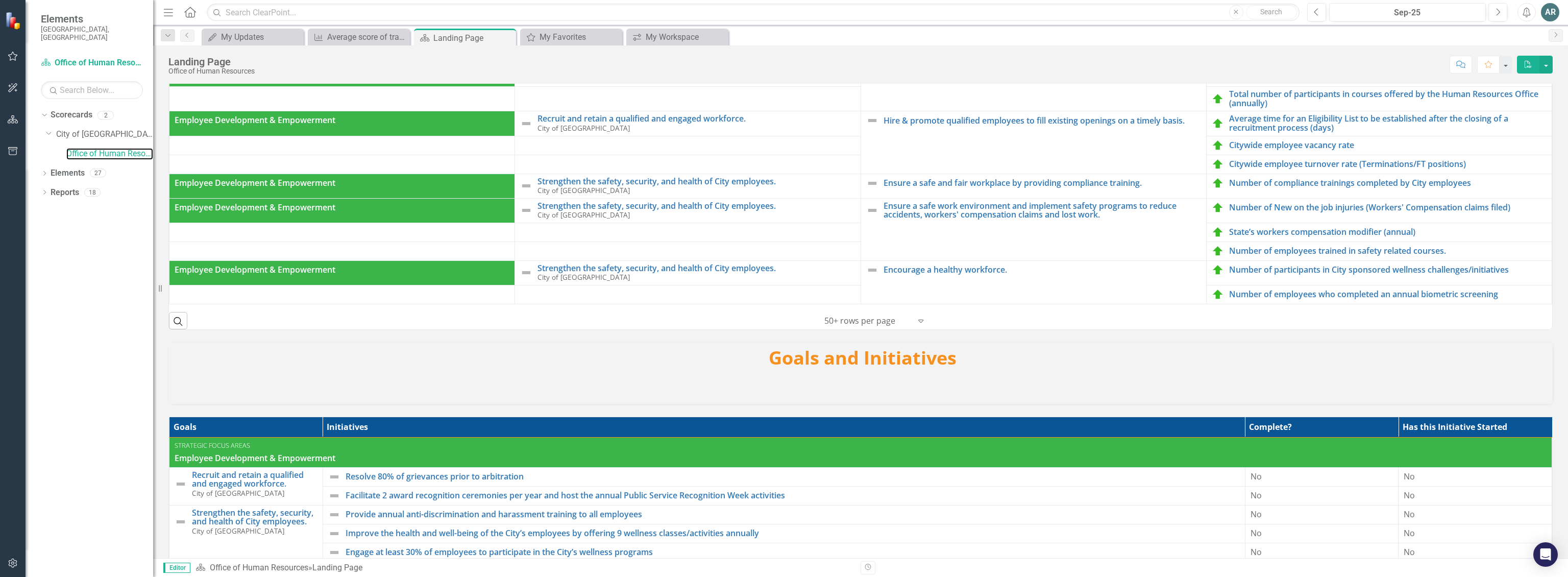
scroll to position [228, 0]
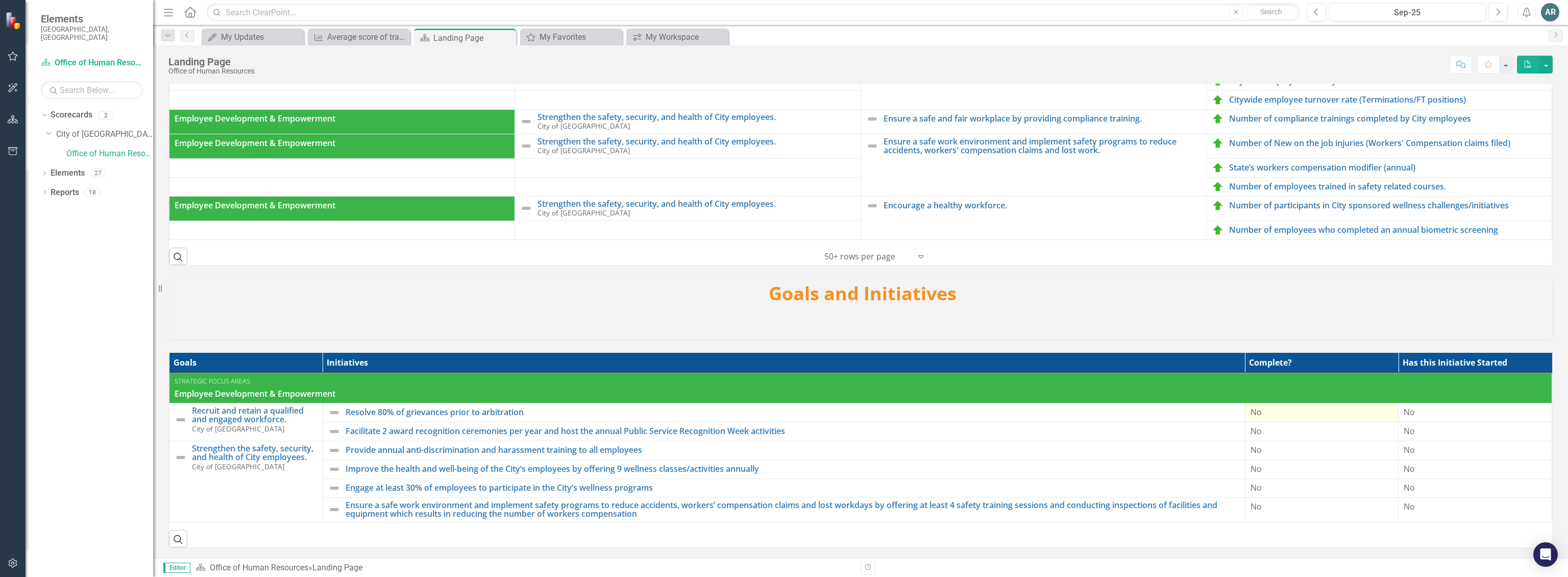
click at [1286, 411] on div "No" at bounding box center [1322, 412] width 143 height 12
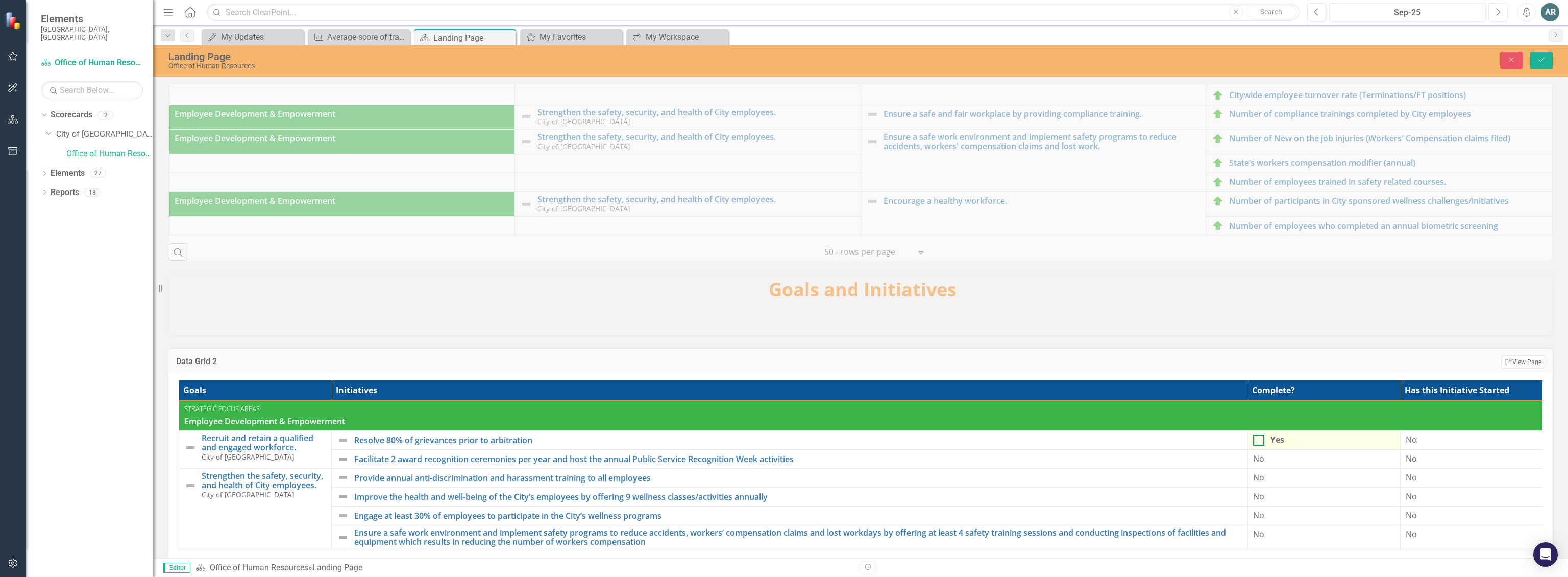
click at [1258, 441] on input "Yes" at bounding box center [1256, 438] width 6 height 6
checkbox input "true"
click at [1316, 465] on div "No" at bounding box center [1324, 459] width 142 height 12
click at [1261, 464] on div at bounding box center [1259, 459] width 11 height 11
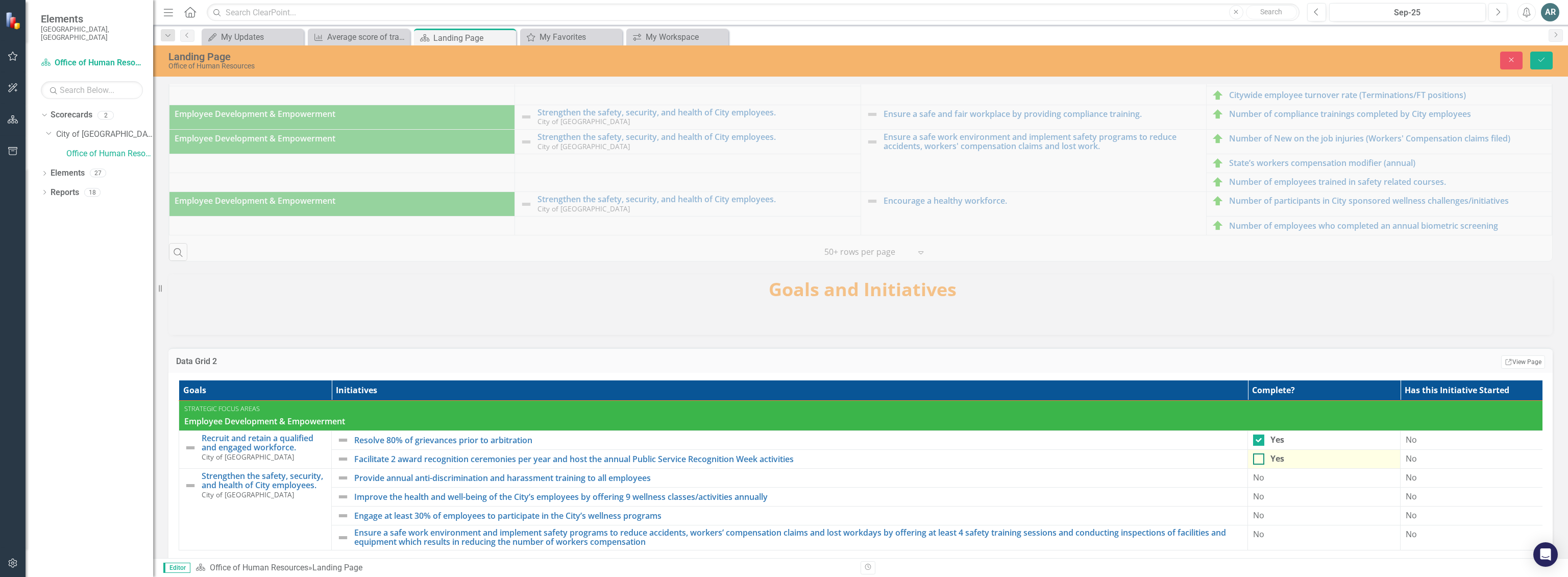
click at [1259, 460] on input "Yes" at bounding box center [1256, 457] width 6 height 6
checkbox input "true"
click at [1272, 484] on div "No" at bounding box center [1324, 477] width 142 height 12
click at [1261, 484] on div at bounding box center [1259, 478] width 11 height 11
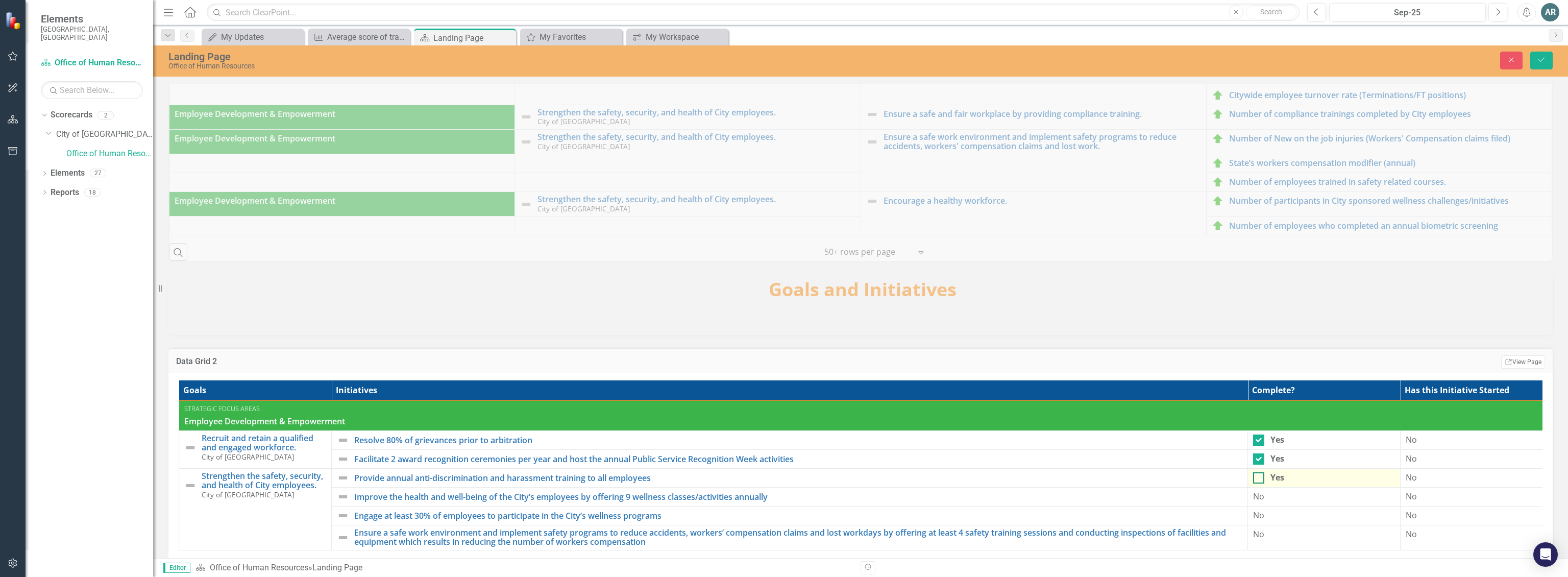
click at [1259, 479] on input "Yes" at bounding box center [1256, 476] width 6 height 6
checkbox input "true"
click at [1284, 503] on div "No" at bounding box center [1324, 496] width 142 height 12
click at [1284, 503] on div "Yes" at bounding box center [1277, 496] width 14 height 12
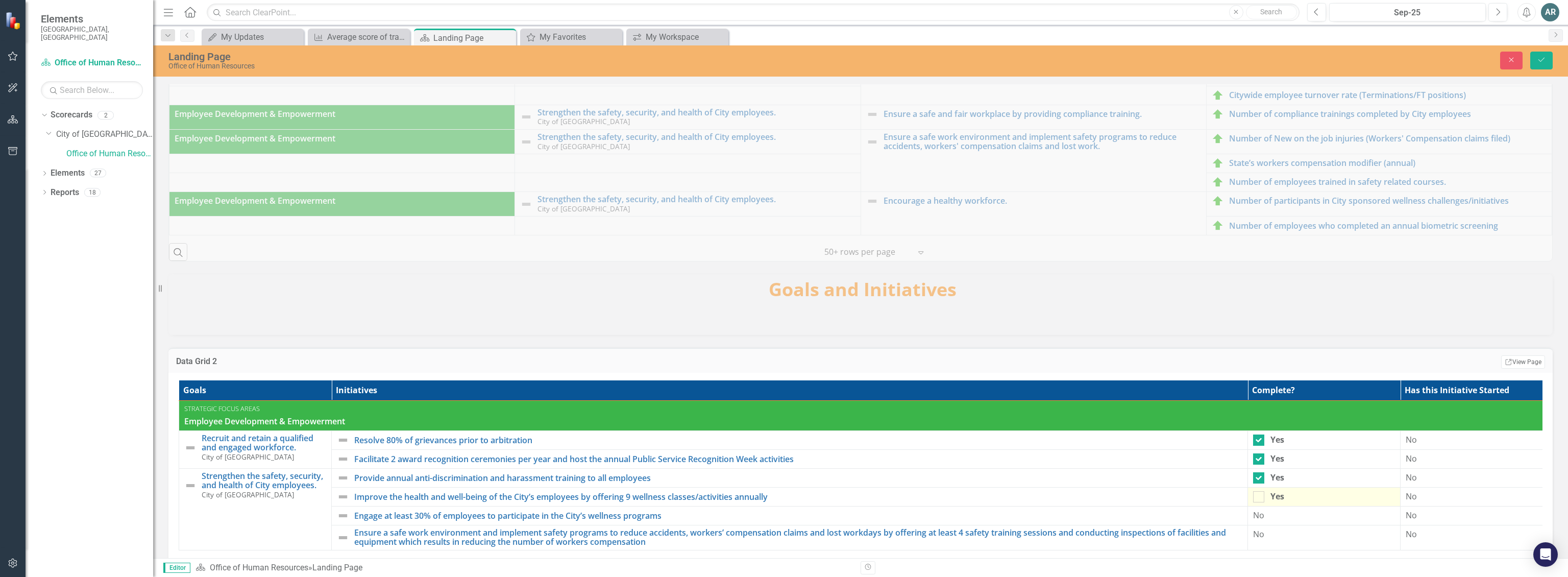
click at [1259, 498] on input "Yes" at bounding box center [1256, 495] width 6 height 6
checkbox input "true"
click at [1285, 522] on div "No" at bounding box center [1324, 515] width 142 height 12
click at [1259, 517] on input "Yes" at bounding box center [1256, 514] width 6 height 6
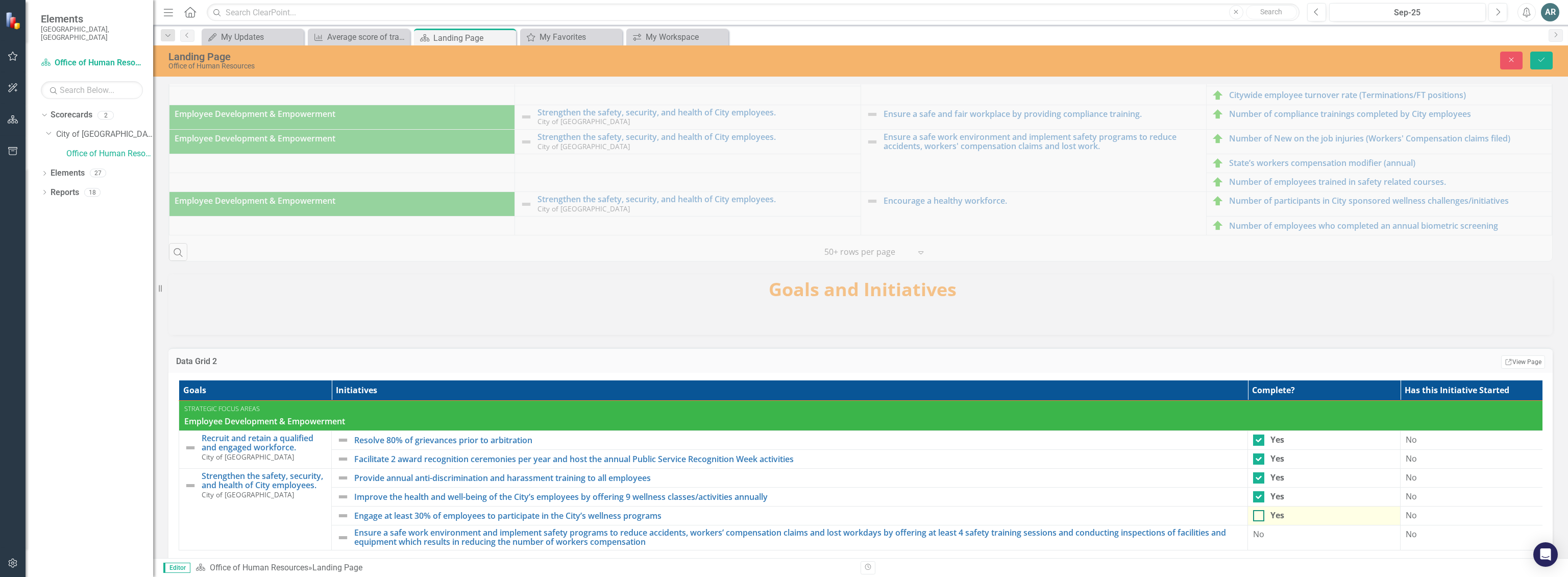
checkbox input "true"
click at [1280, 539] on div "No" at bounding box center [1324, 535] width 142 height 12
click at [1258, 540] on div at bounding box center [1259, 535] width 11 height 11
click at [1258, 536] on input "Yes" at bounding box center [1256, 533] width 6 height 6
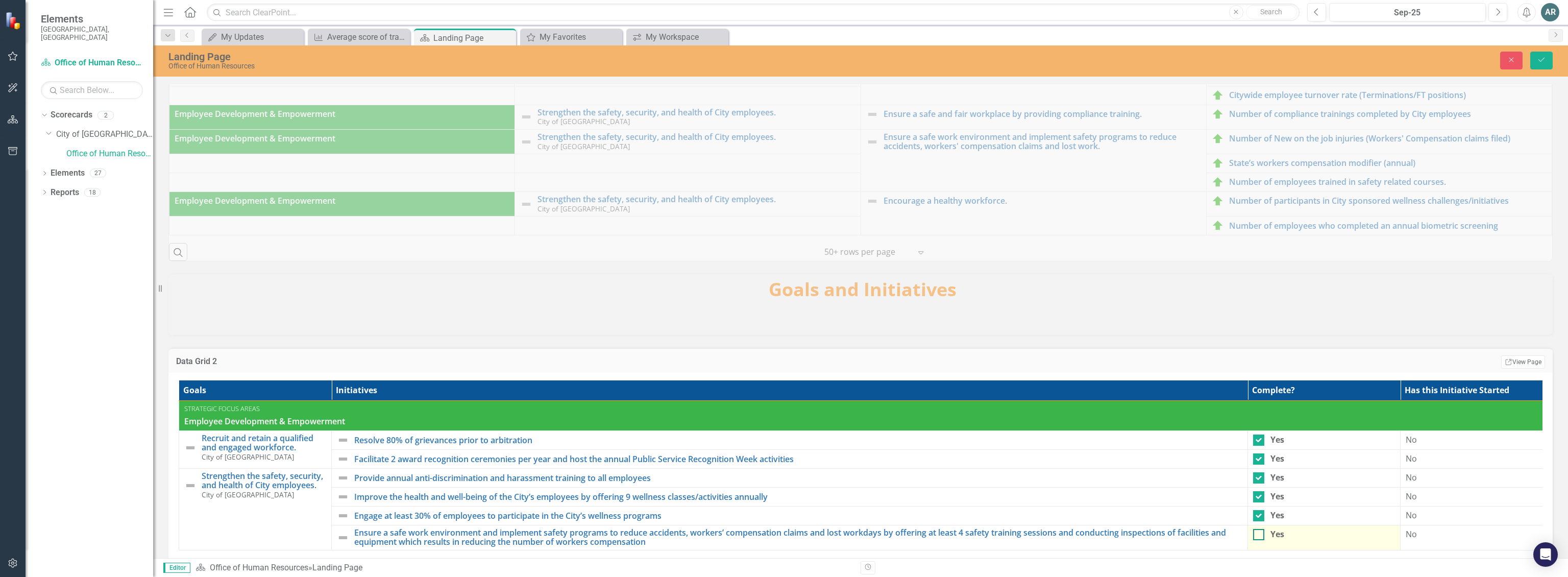
checkbox input "true"
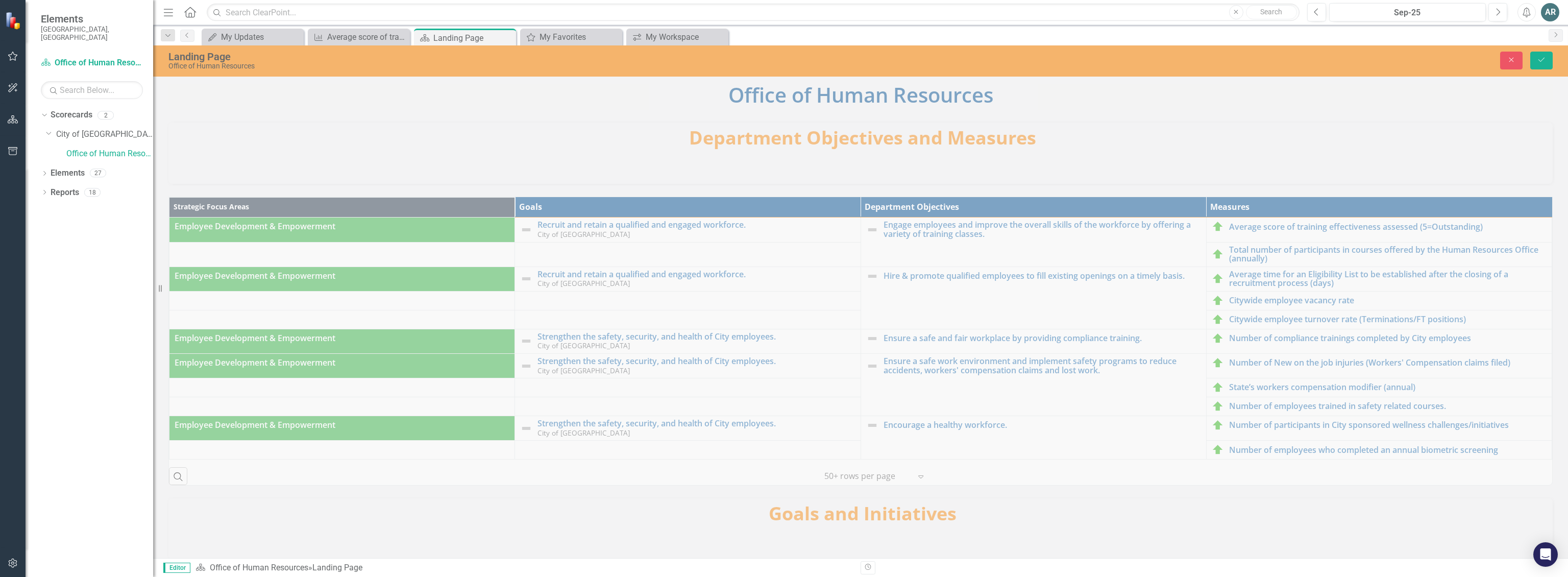
scroll to position [0, 0]
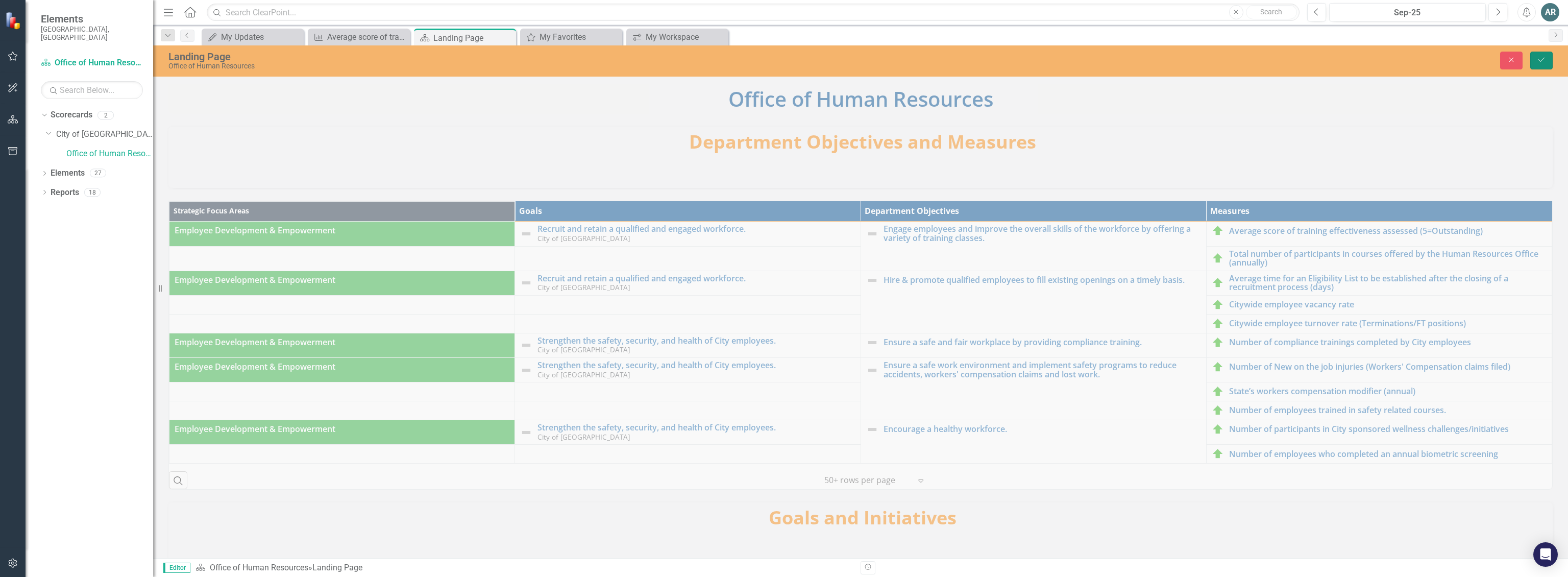
click at [1542, 56] on icon "Save" at bounding box center [1541, 60] width 10 height 7
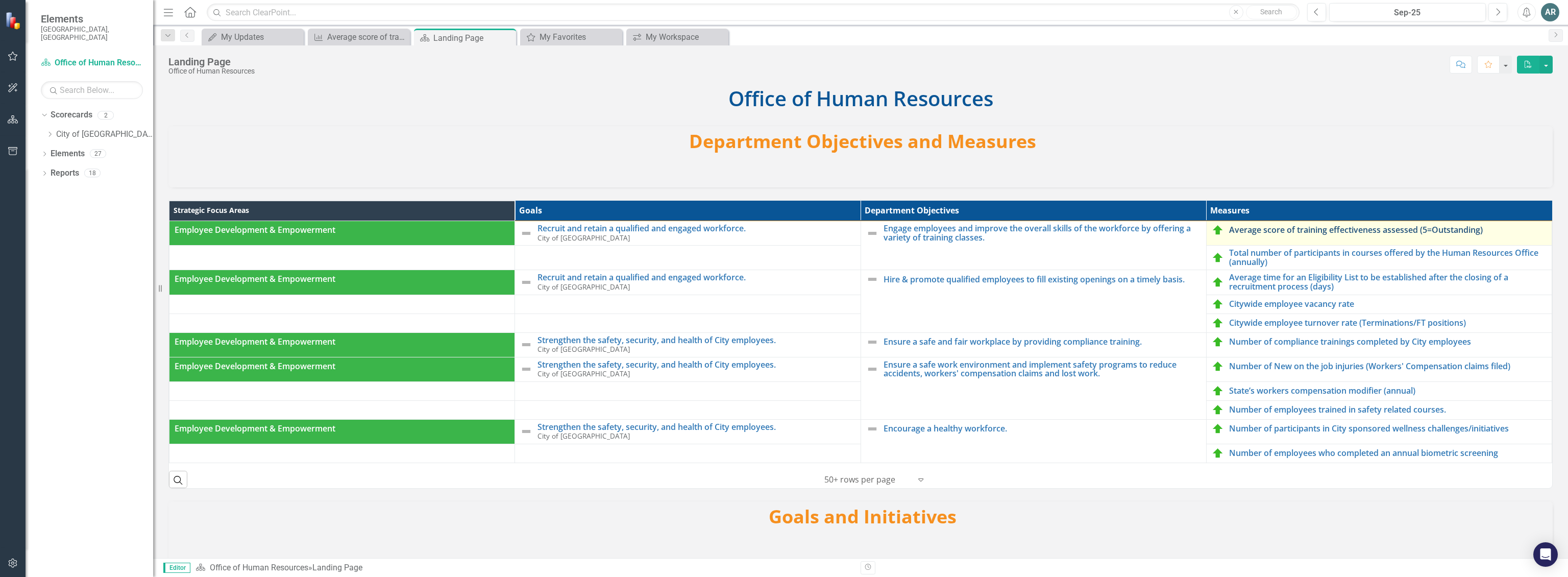
click at [1246, 231] on link "Average score of training effectiveness assessed (5=Outstanding)" at bounding box center [1387, 230] width 317 height 10
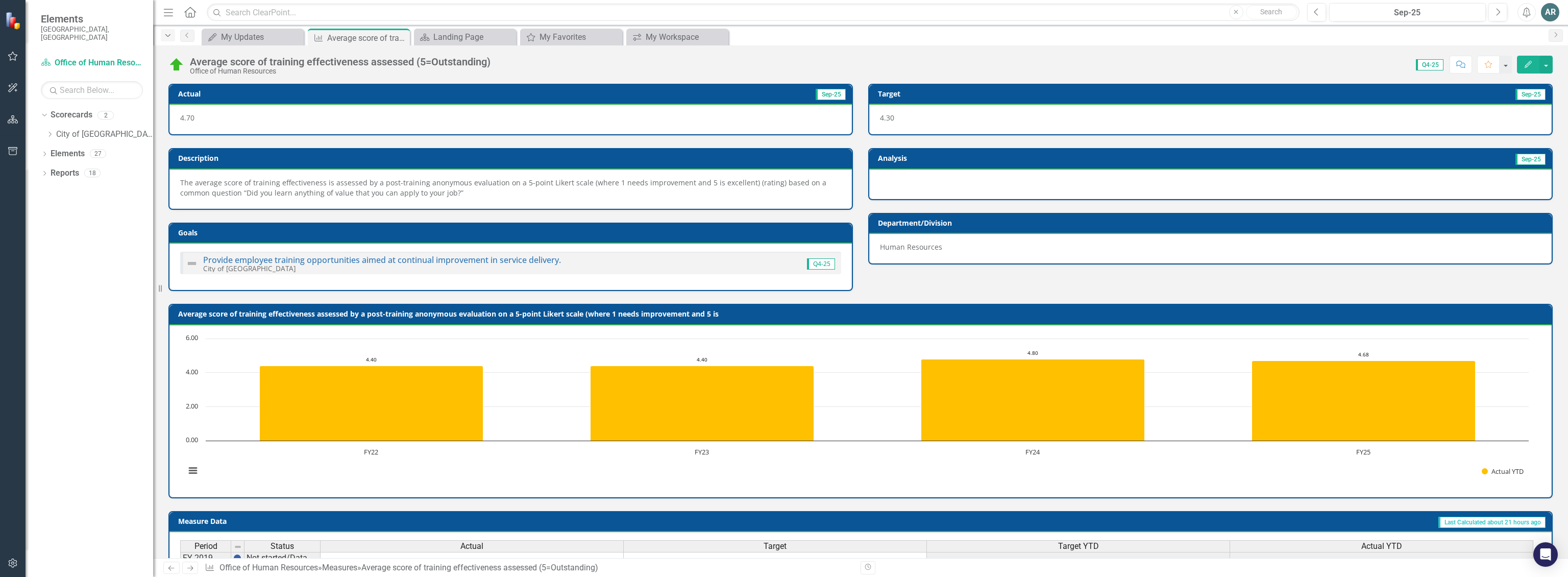
click at [167, 36] on icon "Dropdown" at bounding box center [168, 36] width 10 height 7
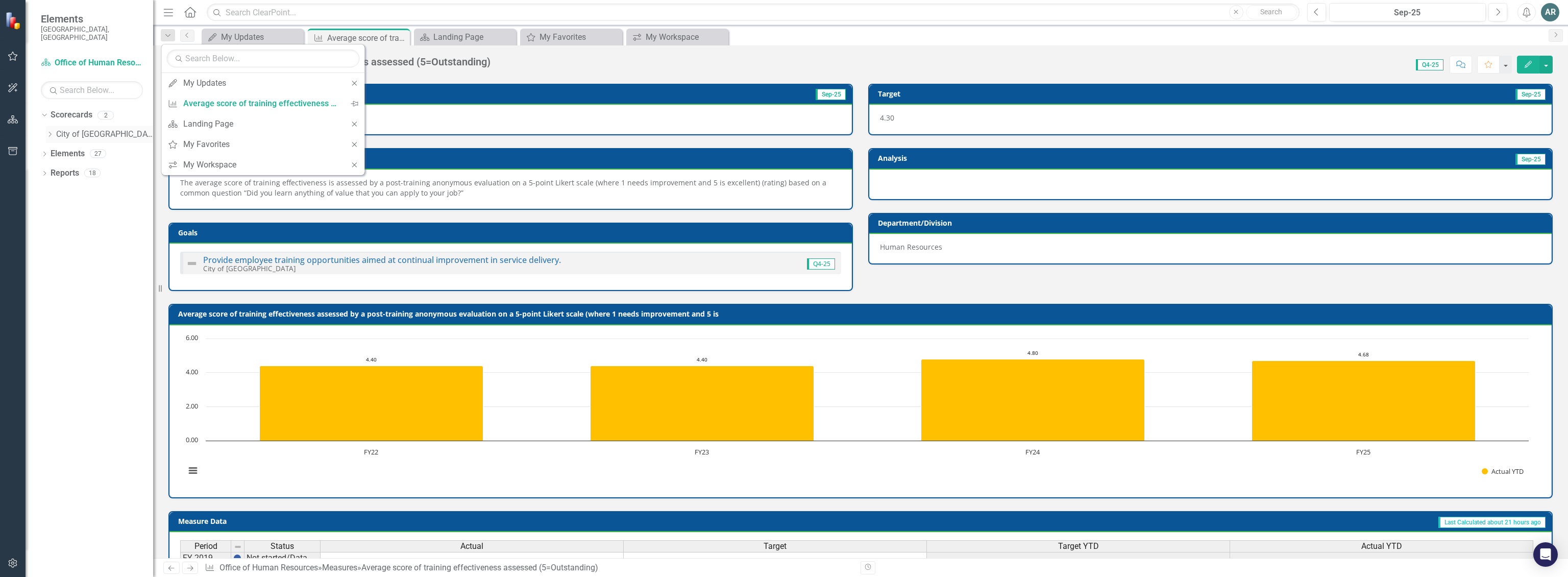
click at [67, 129] on link "City of [GEOGRAPHIC_DATA]" at bounding box center [105, 134] width 97 height 12
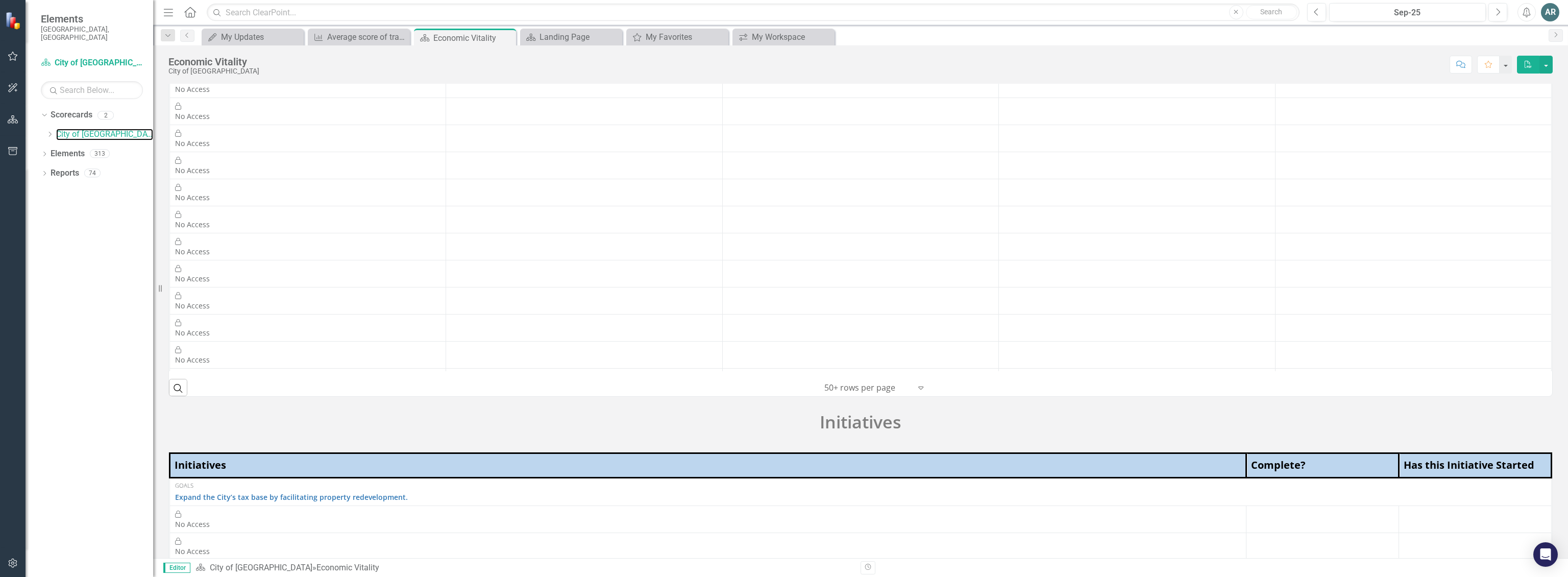
scroll to position [119, 0]
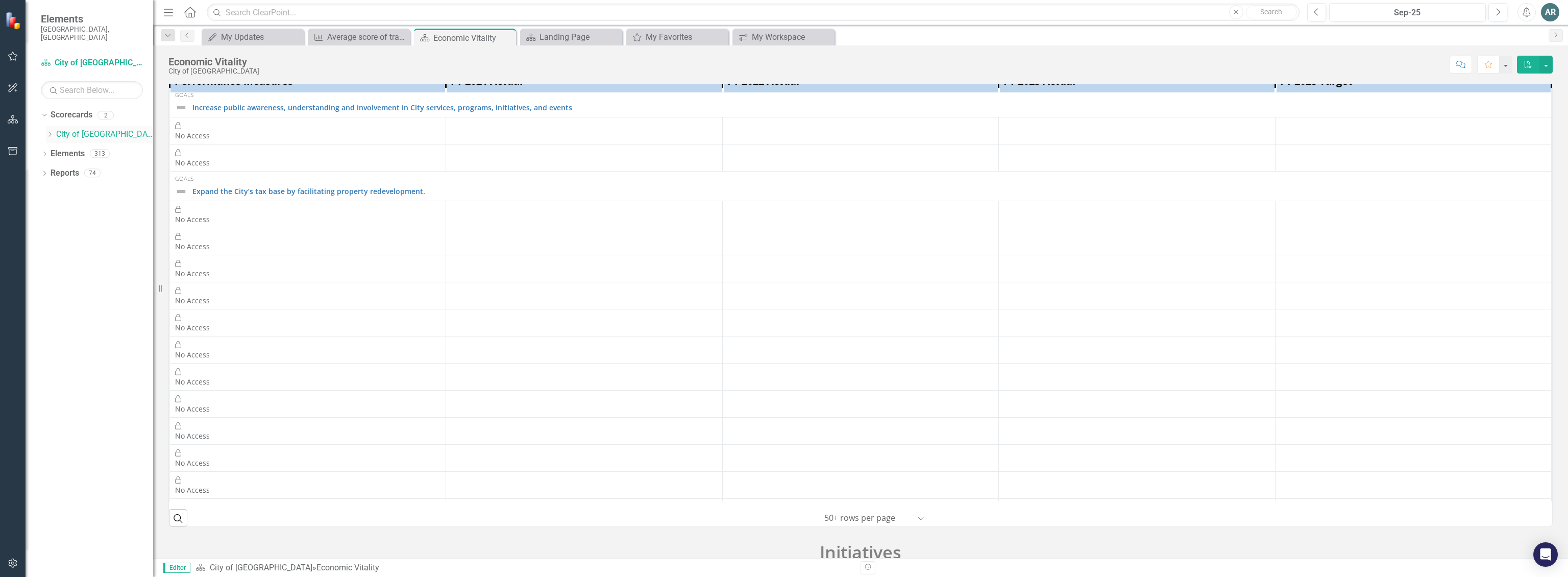
click at [49, 131] on icon "Dropdown" at bounding box center [50, 134] width 8 height 6
click at [76, 148] on link "Office of Human Resources" at bounding box center [110, 154] width 87 height 12
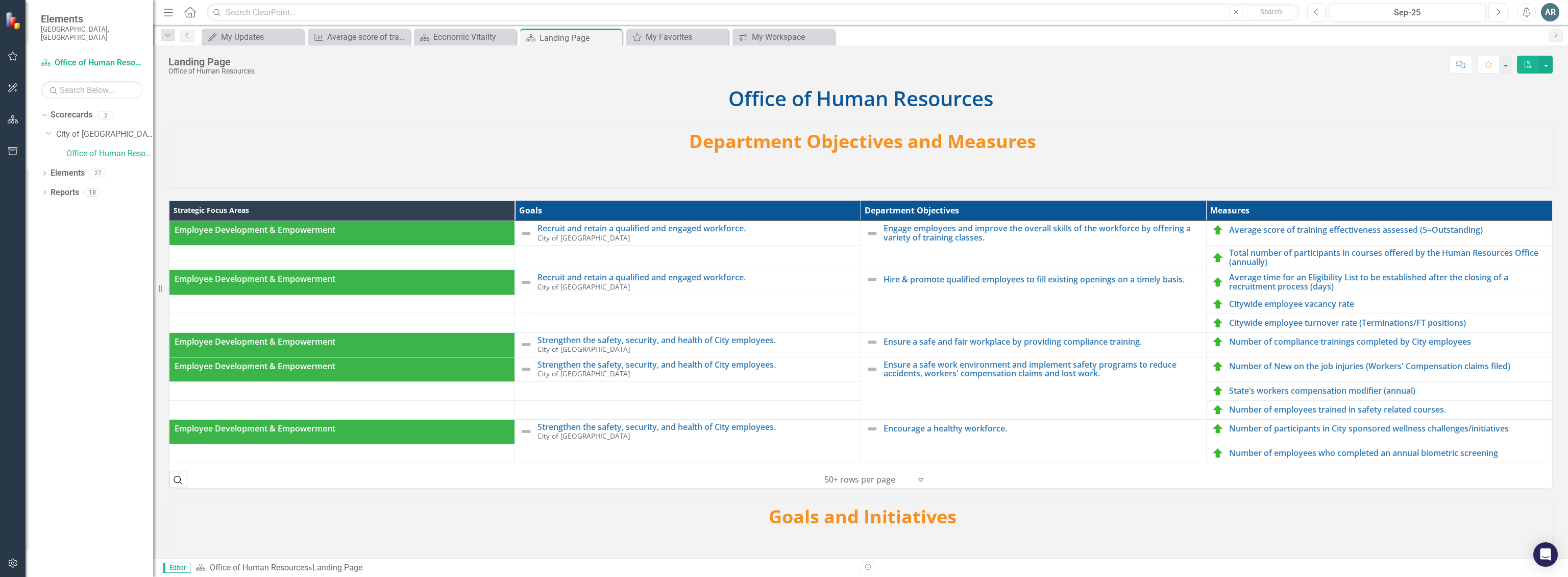
click at [628, 82] on div "Landing Page Office of Human Resources Score: N/A Sep-25 Completed Comment Favo…" at bounding box center [860, 302] width 1415 height 513
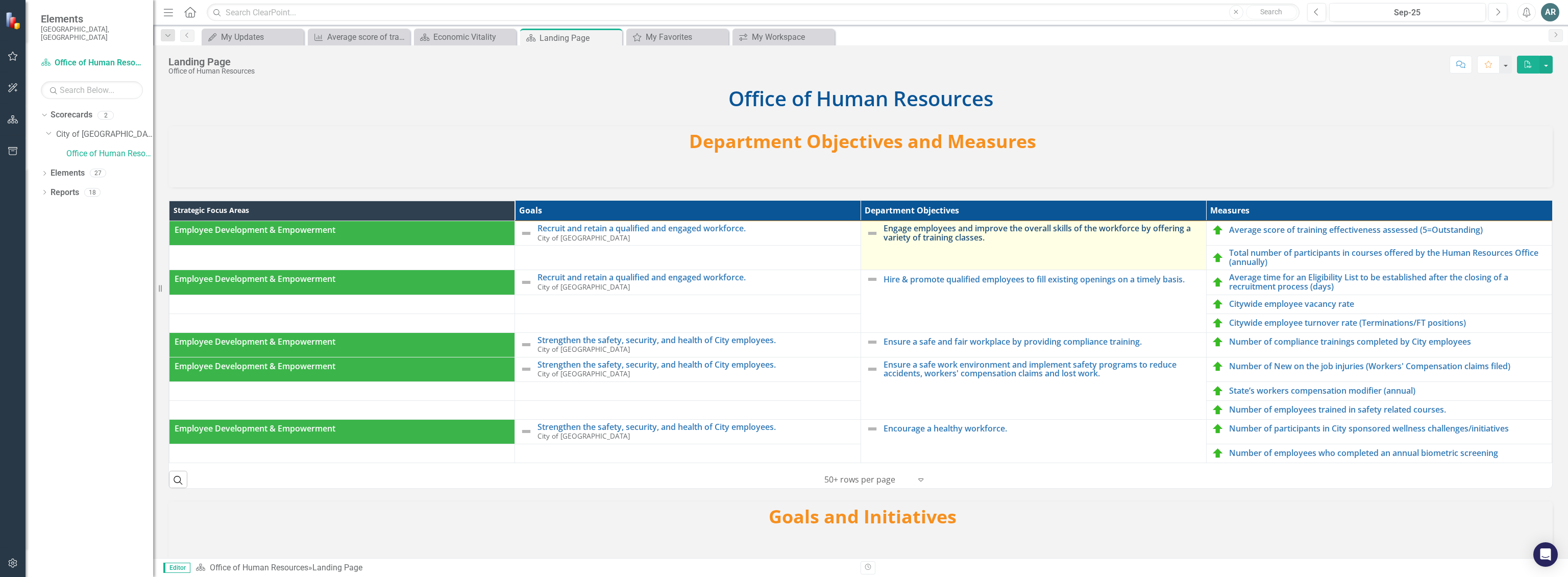
click at [891, 228] on link "Engage employees and improve the overall skills of the workforce by offering a …" at bounding box center [1042, 233] width 317 height 18
